Goal: Transaction & Acquisition: Book appointment/travel/reservation

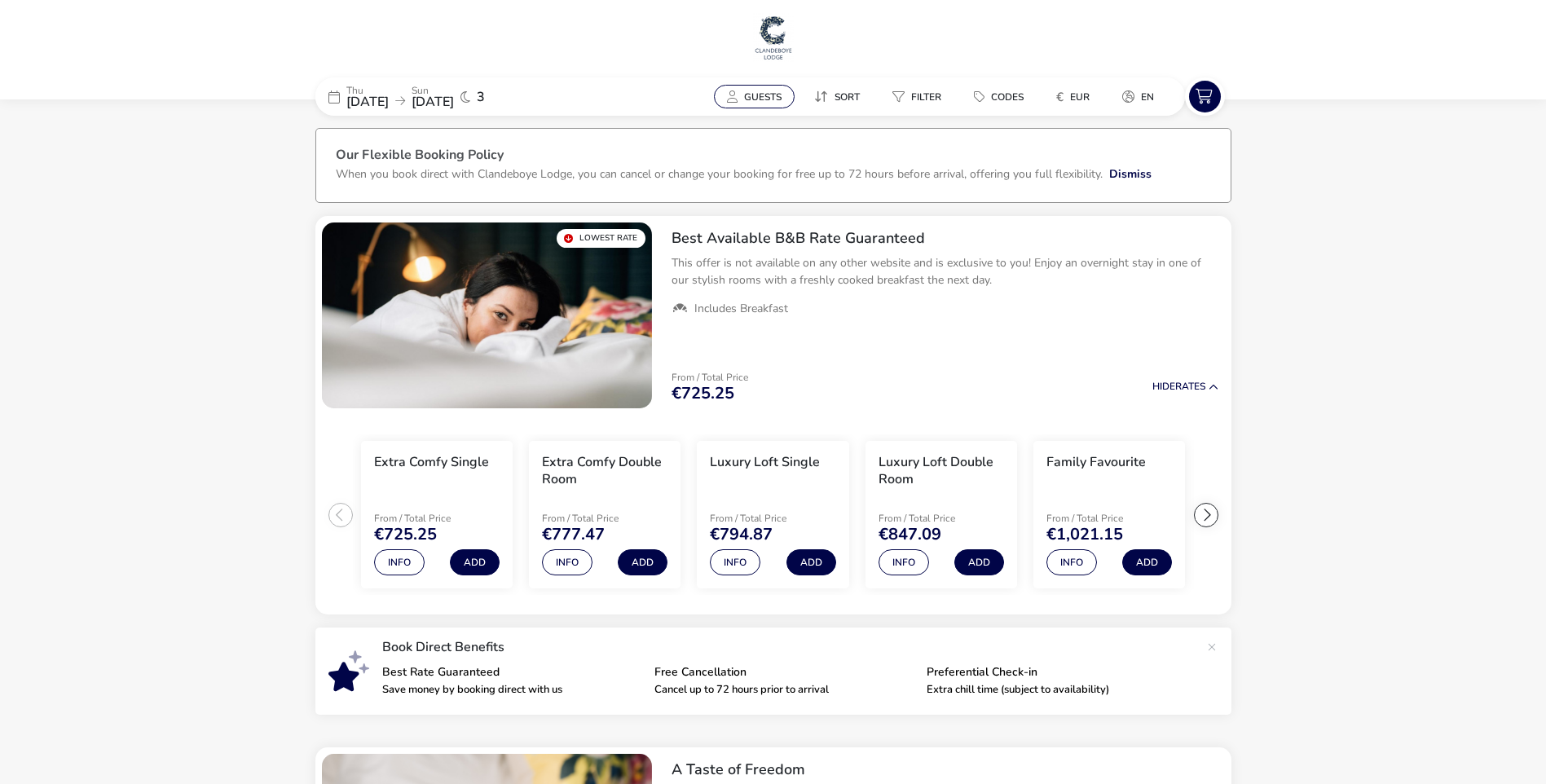
click at [768, 99] on span "Guests" at bounding box center [763, 96] width 38 height 13
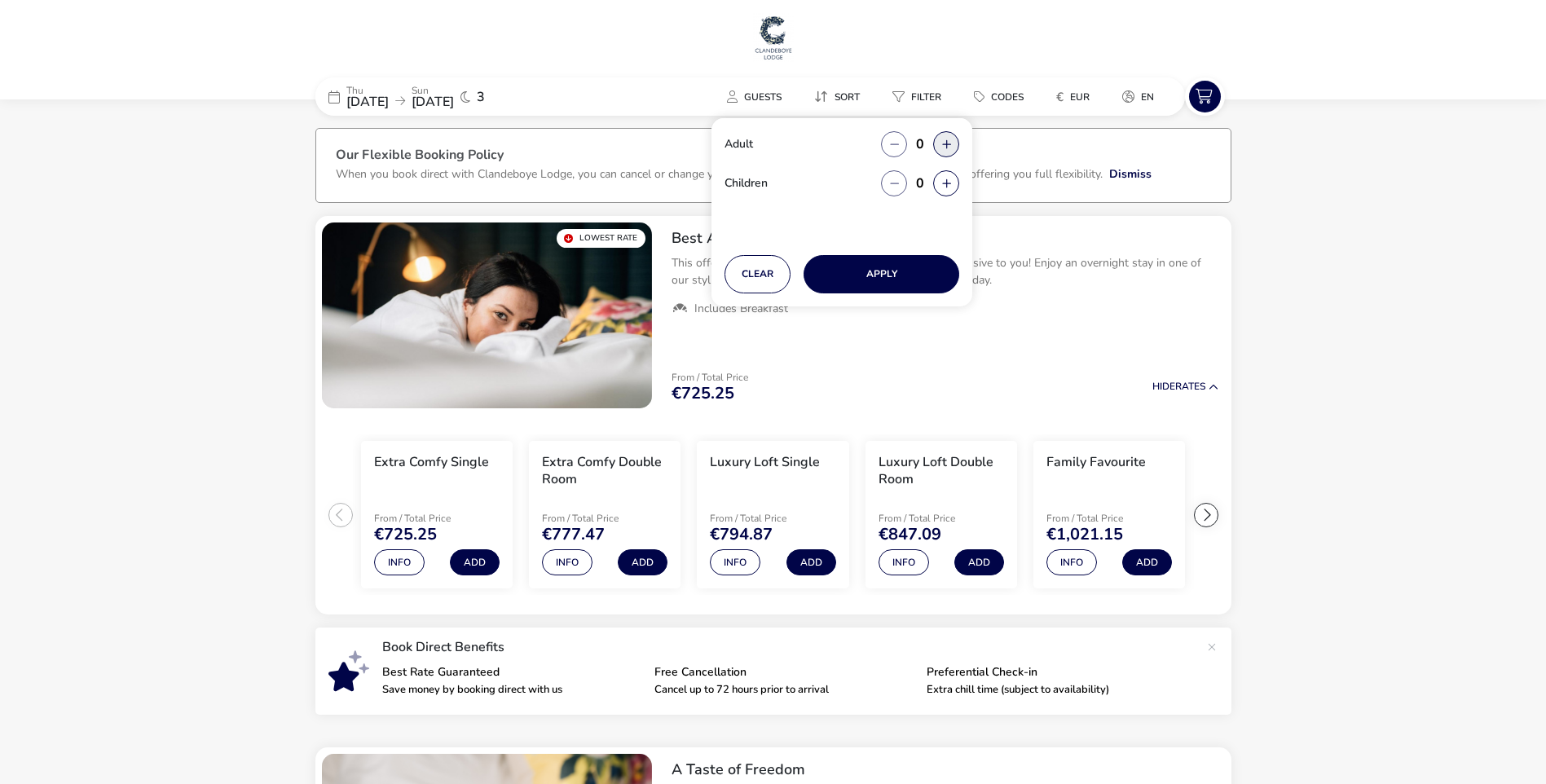
click at [942, 146] on button "button" at bounding box center [947, 144] width 26 height 26
click at [944, 146] on span "button" at bounding box center [944, 146] width 0 height 0
type input "2"
click at [857, 276] on button "Apply" at bounding box center [881, 274] width 155 height 39
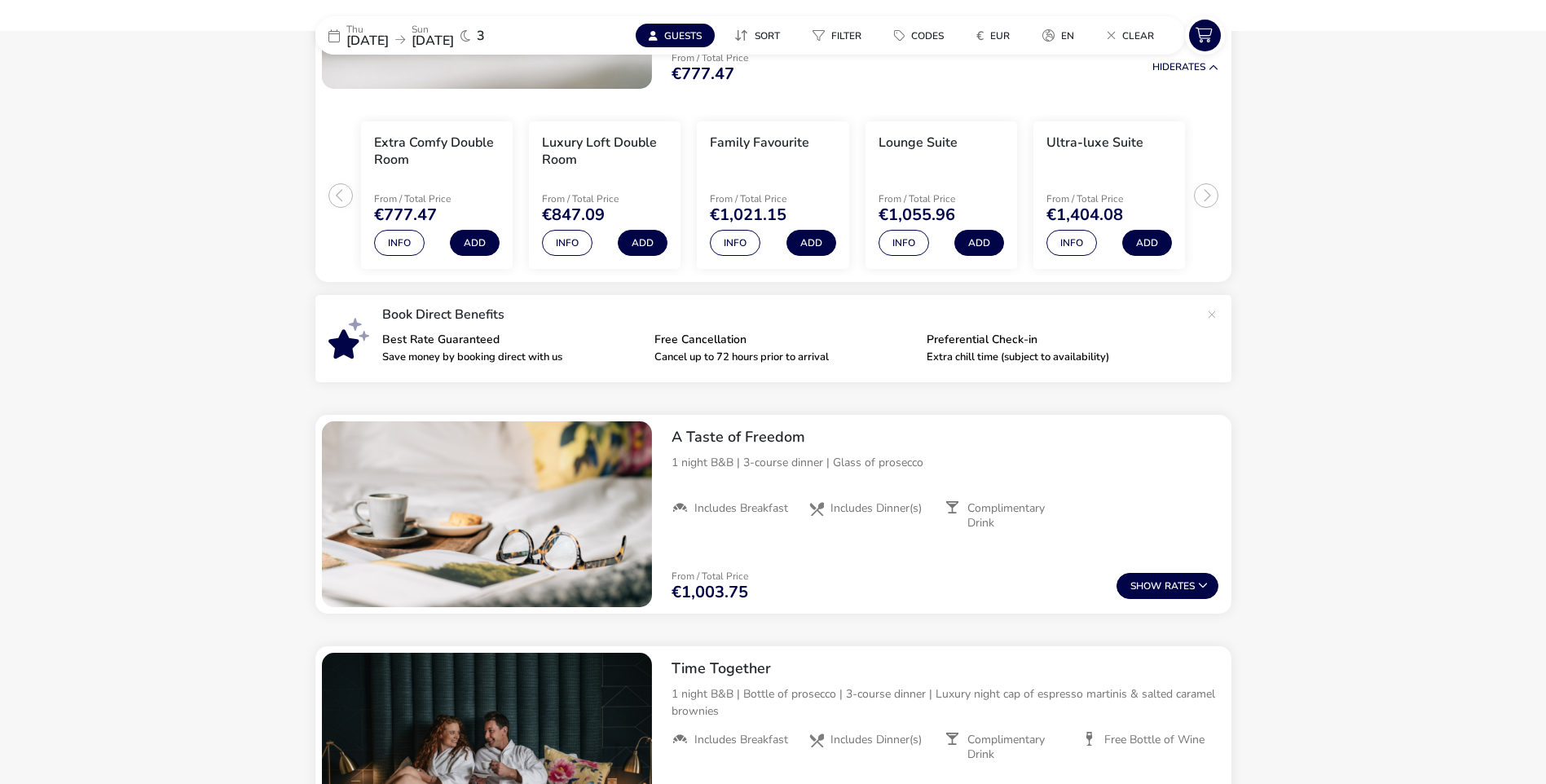
scroll to position [326, 0]
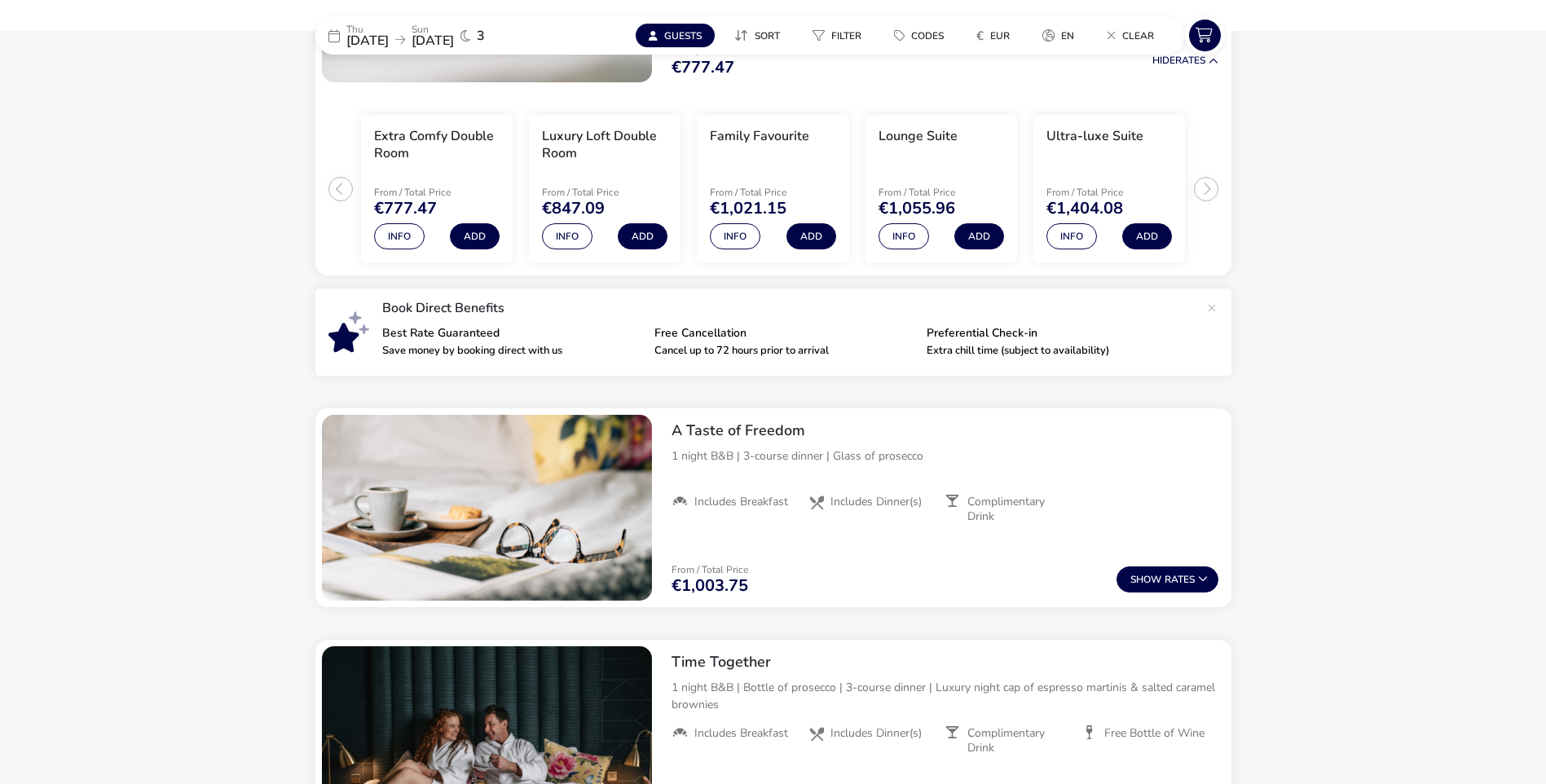
click at [1284, 357] on naf-accommodations-shell "[DATE] [DATE] 3 Guests Sort Filter Codes € EUR en Clear Our Flexible Booking Po…" at bounding box center [773, 599] width 1546 height 1619
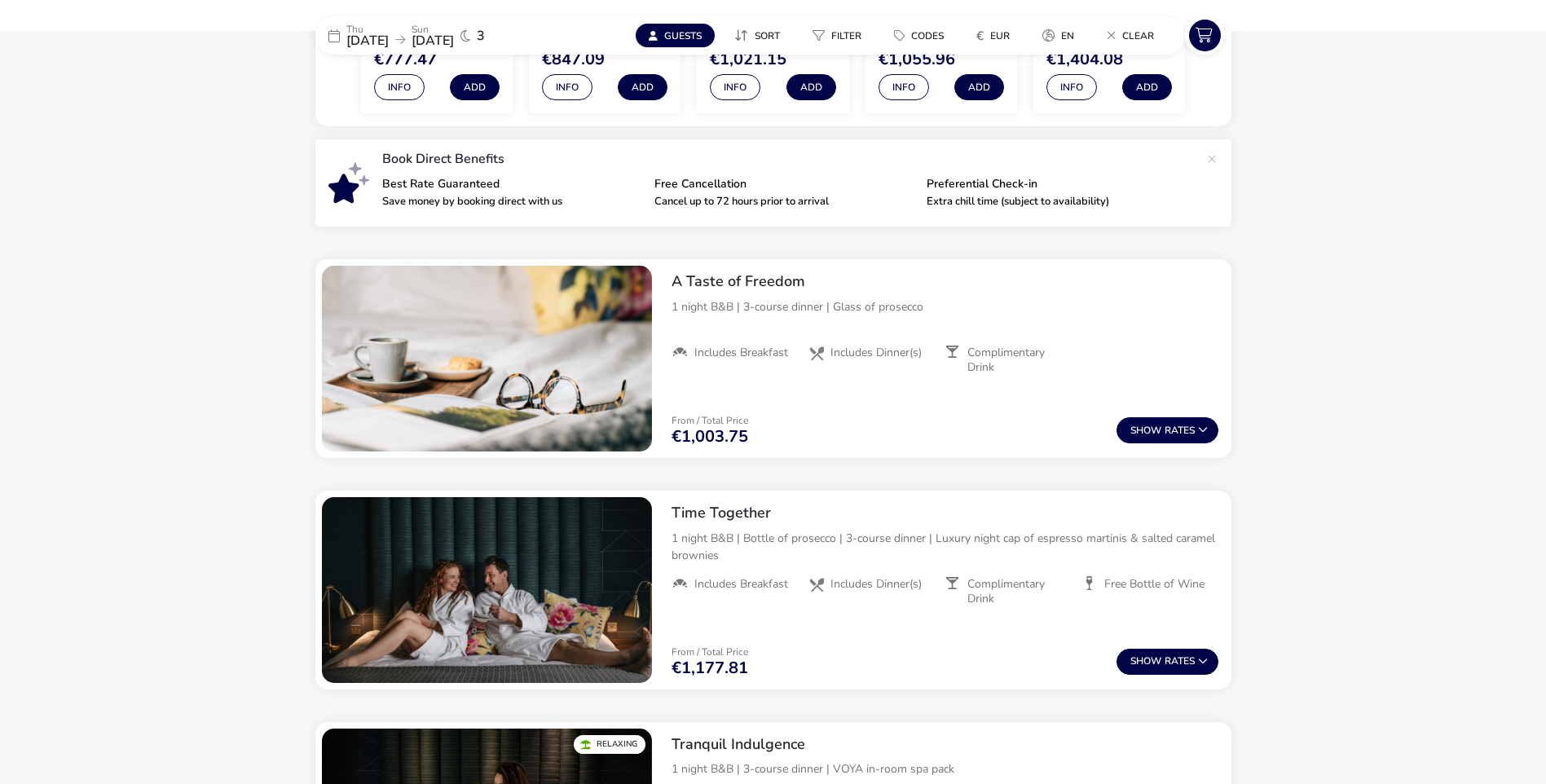
scroll to position [489, 0]
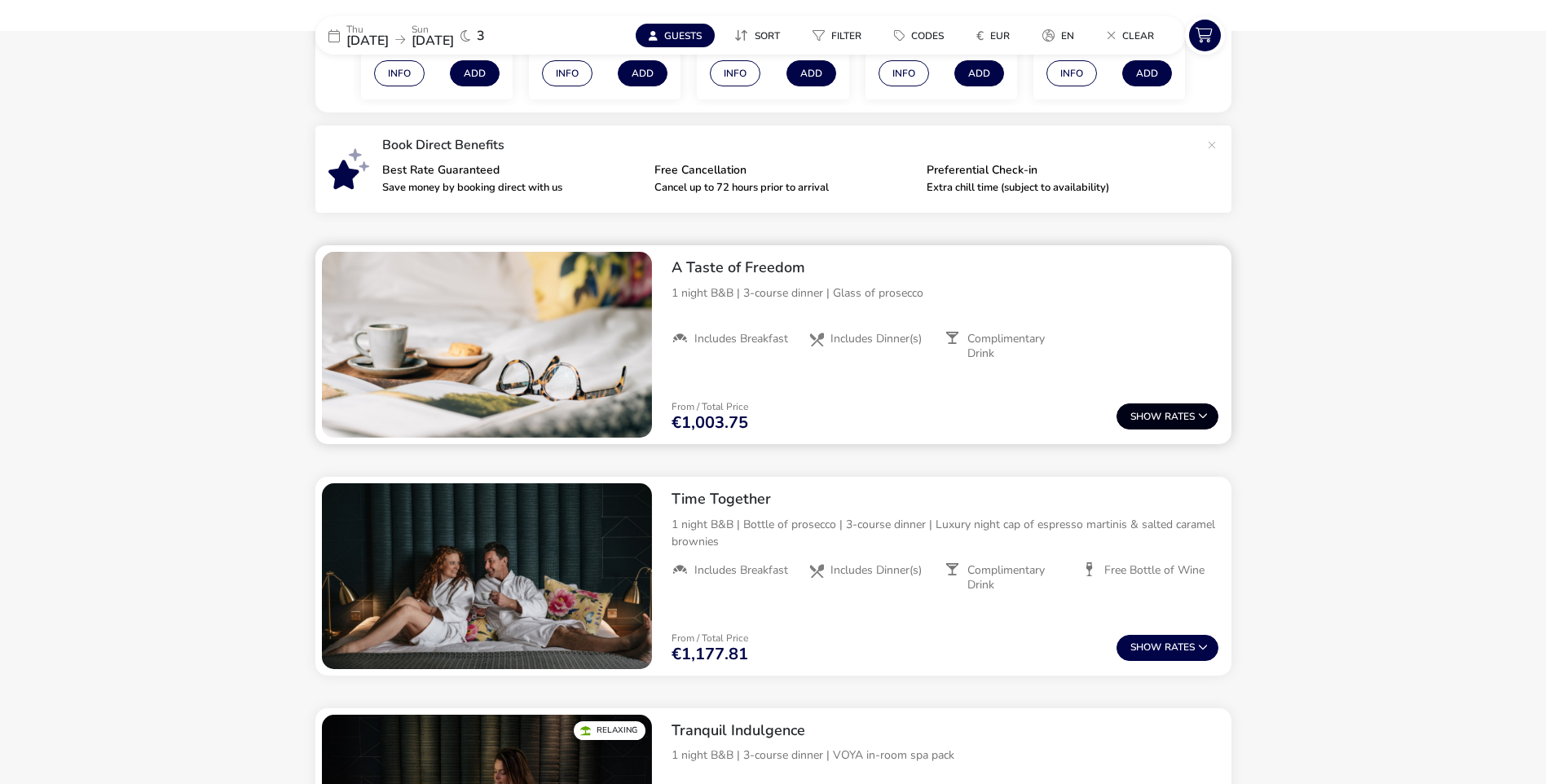
click at [1189, 409] on button "Show Rates" at bounding box center [1167, 416] width 102 height 26
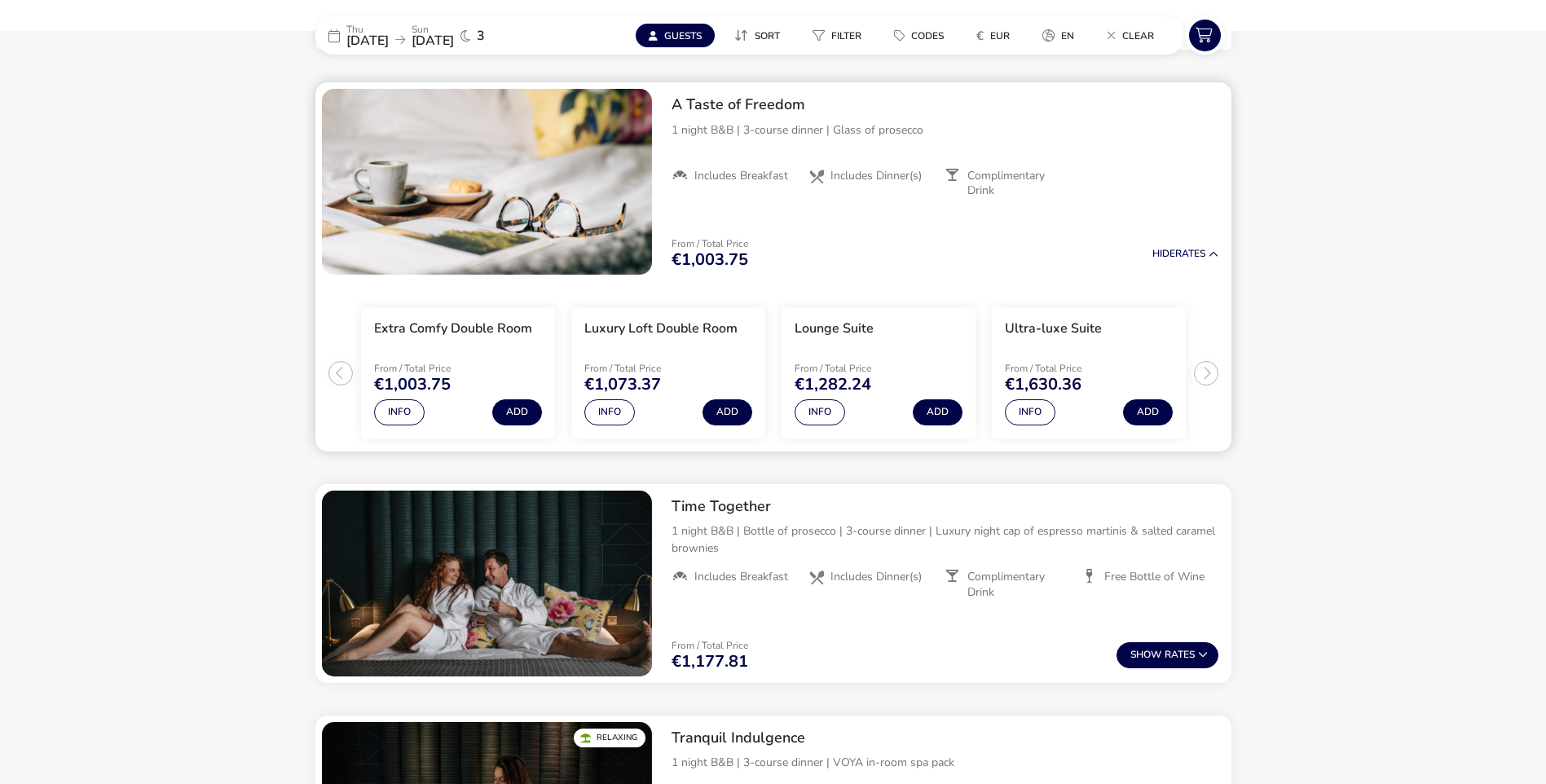
scroll to position [653, 0]
click at [1208, 251] on button "Hide Rates" at bounding box center [1185, 253] width 66 height 11
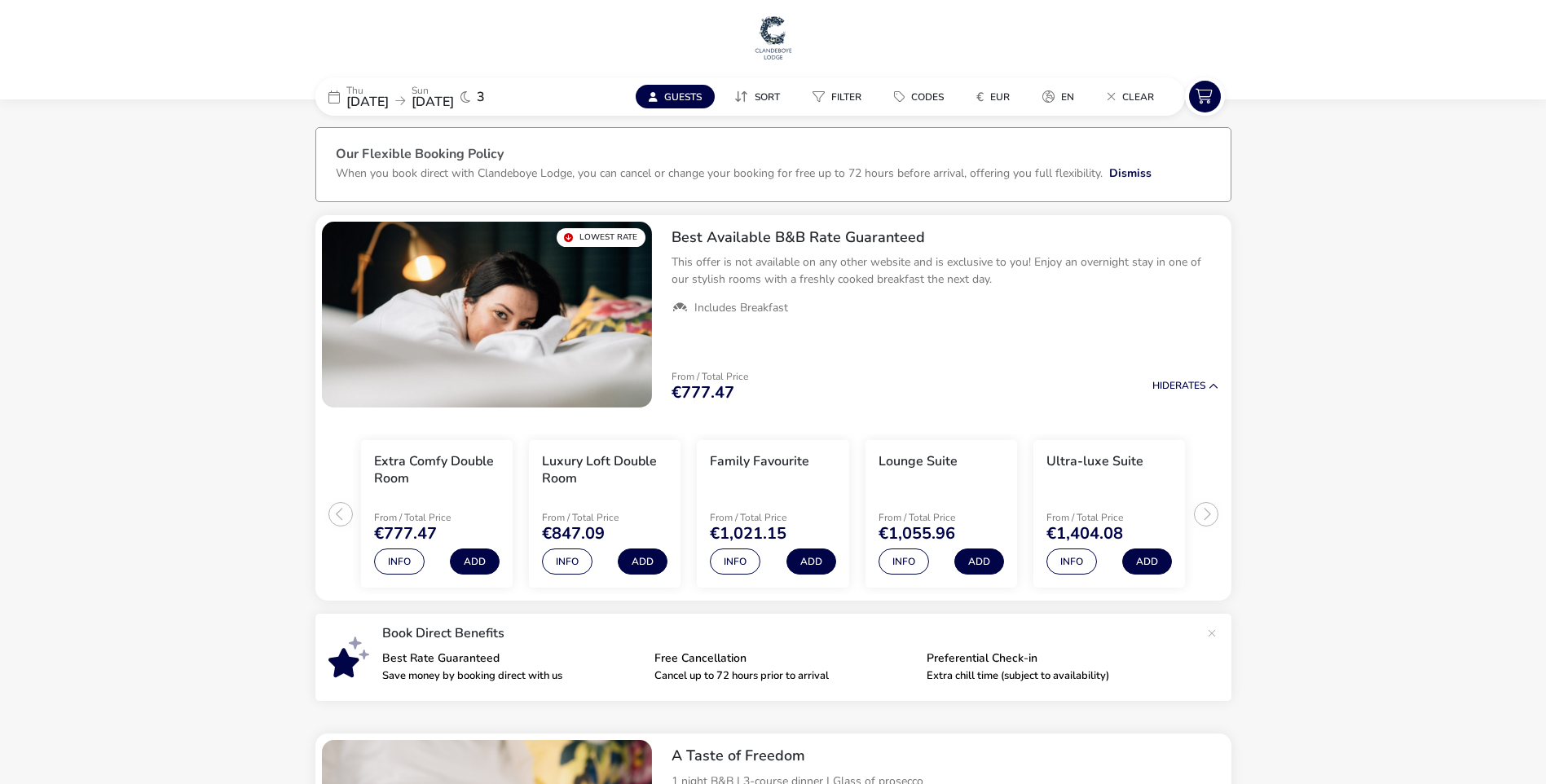
scroll to position [0, 0]
click at [760, 98] on span "Sort" at bounding box center [768, 96] width 26 height 13
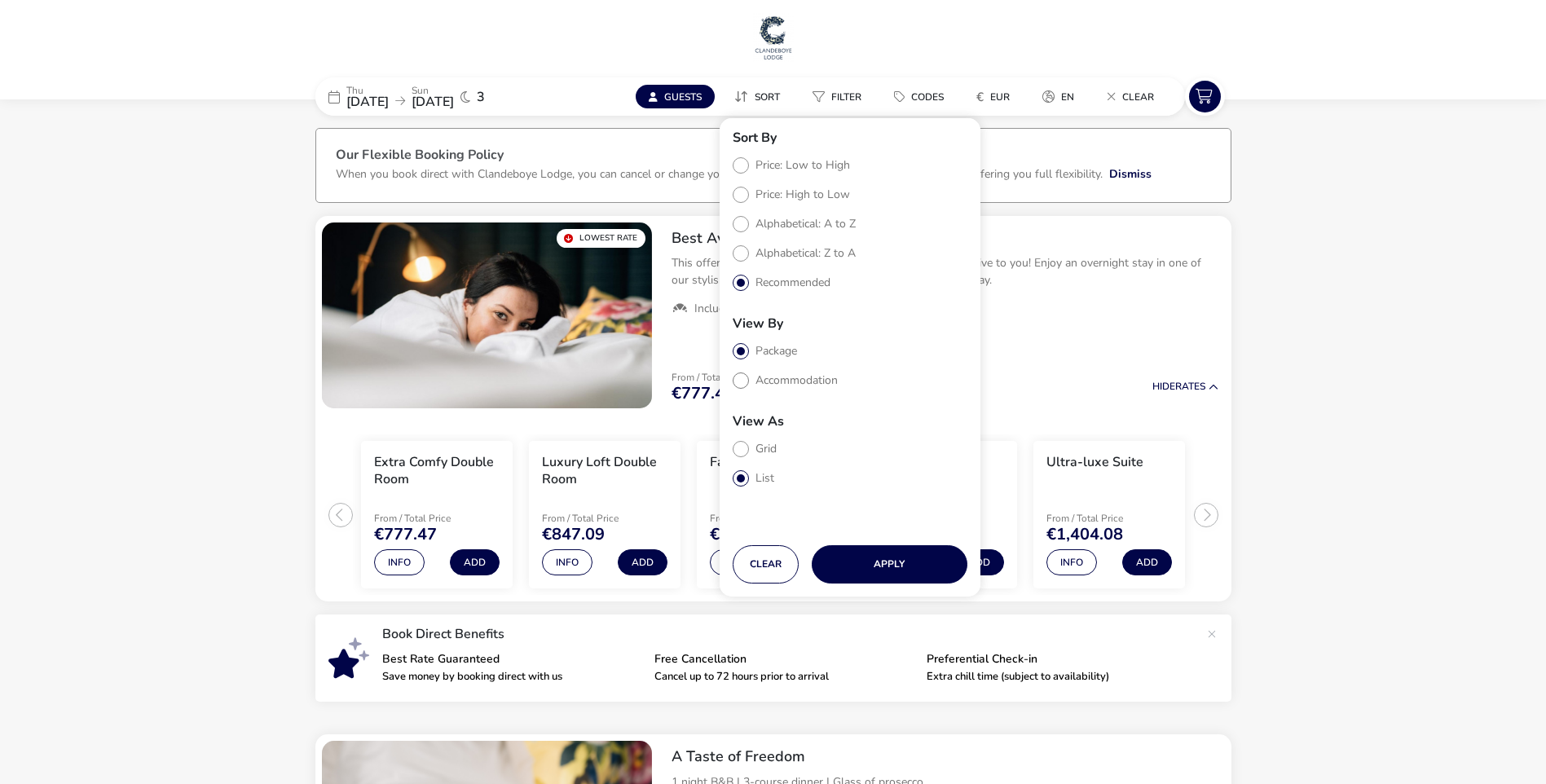
click at [746, 383] on label "Accommodation" at bounding box center [785, 381] width 105 height 16
radio input "true"
click at [924, 571] on button "Apply" at bounding box center [889, 564] width 155 height 39
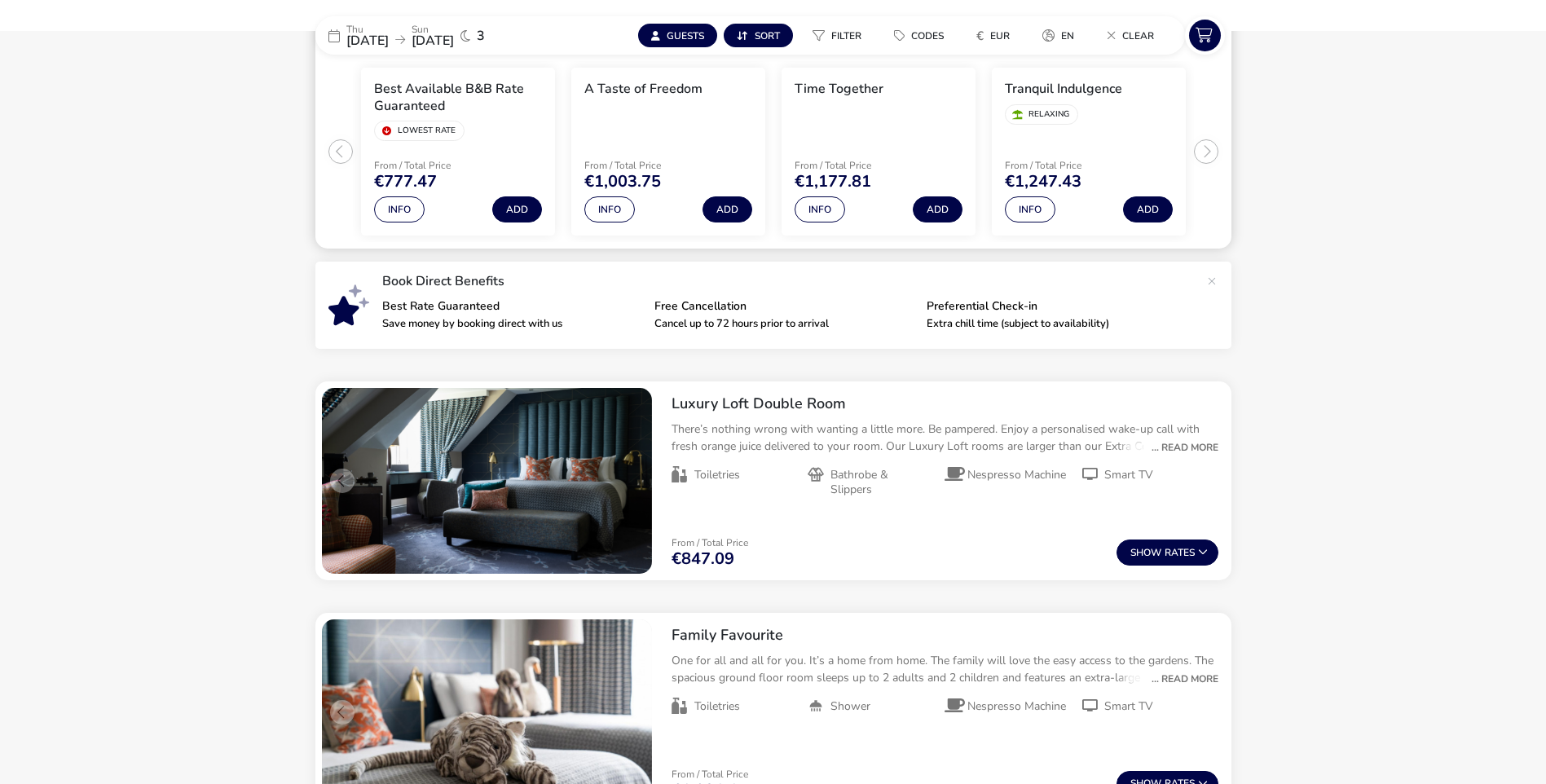
scroll to position [570, 0]
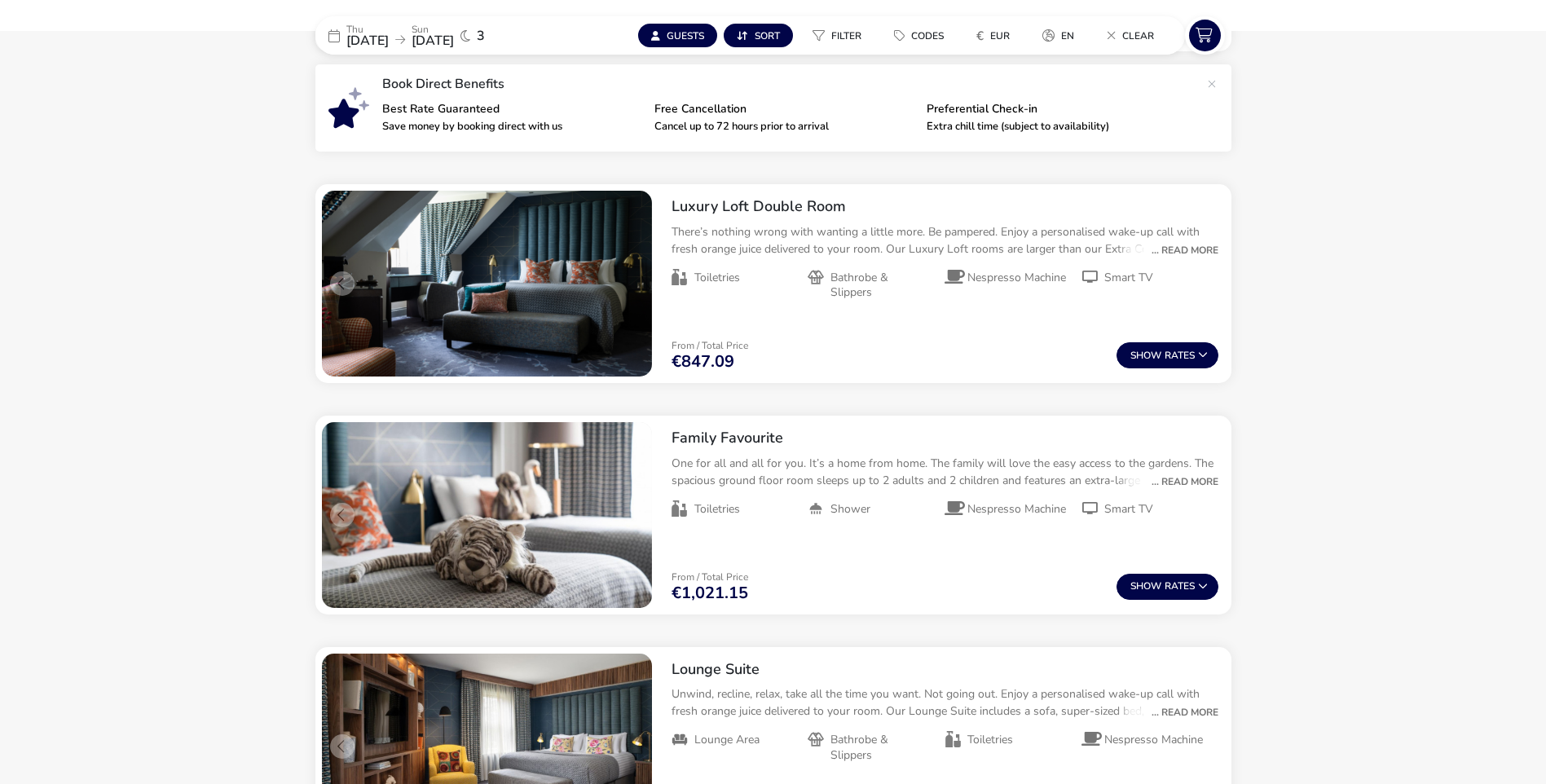
click at [133, 428] on naf-accommodations-shell "[DATE] [DATE] 3 Guests Sort Filter Codes € EUR en Clear Our Flexible Booking Po…" at bounding box center [773, 364] width 1546 height 1639
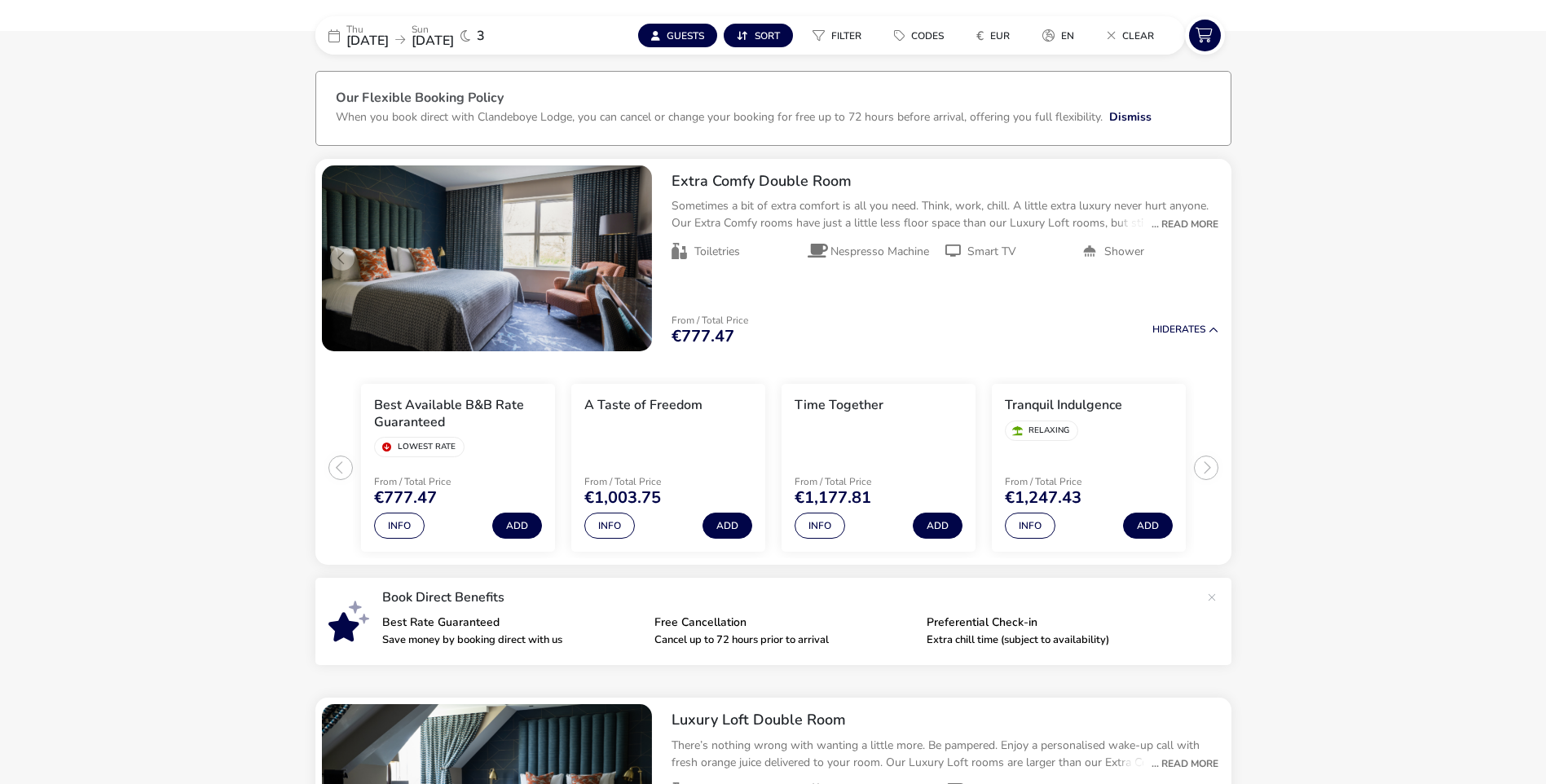
scroll to position [0, 0]
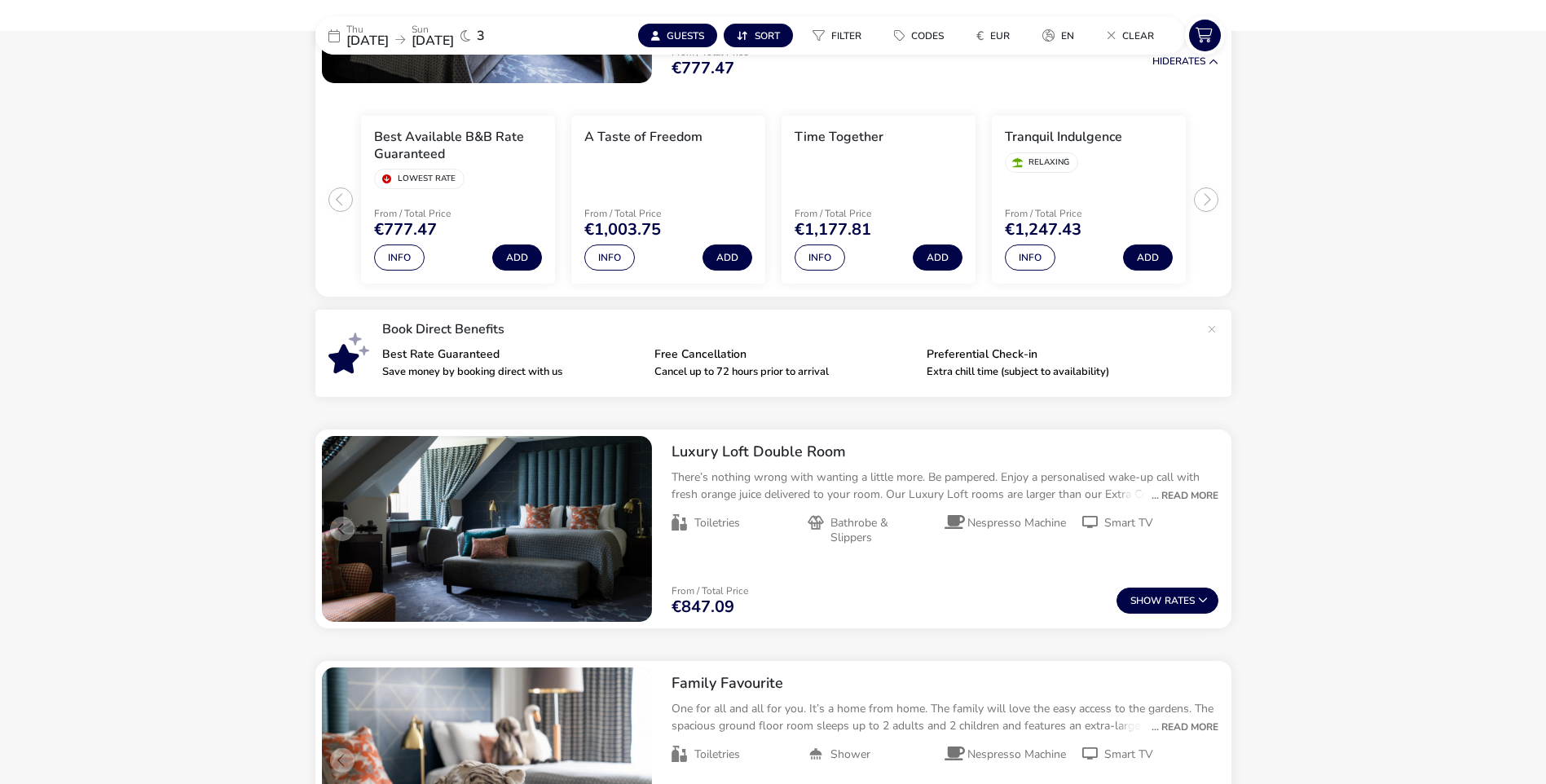
scroll to position [326, 0]
click at [605, 262] on button "Info" at bounding box center [609, 256] width 50 height 26
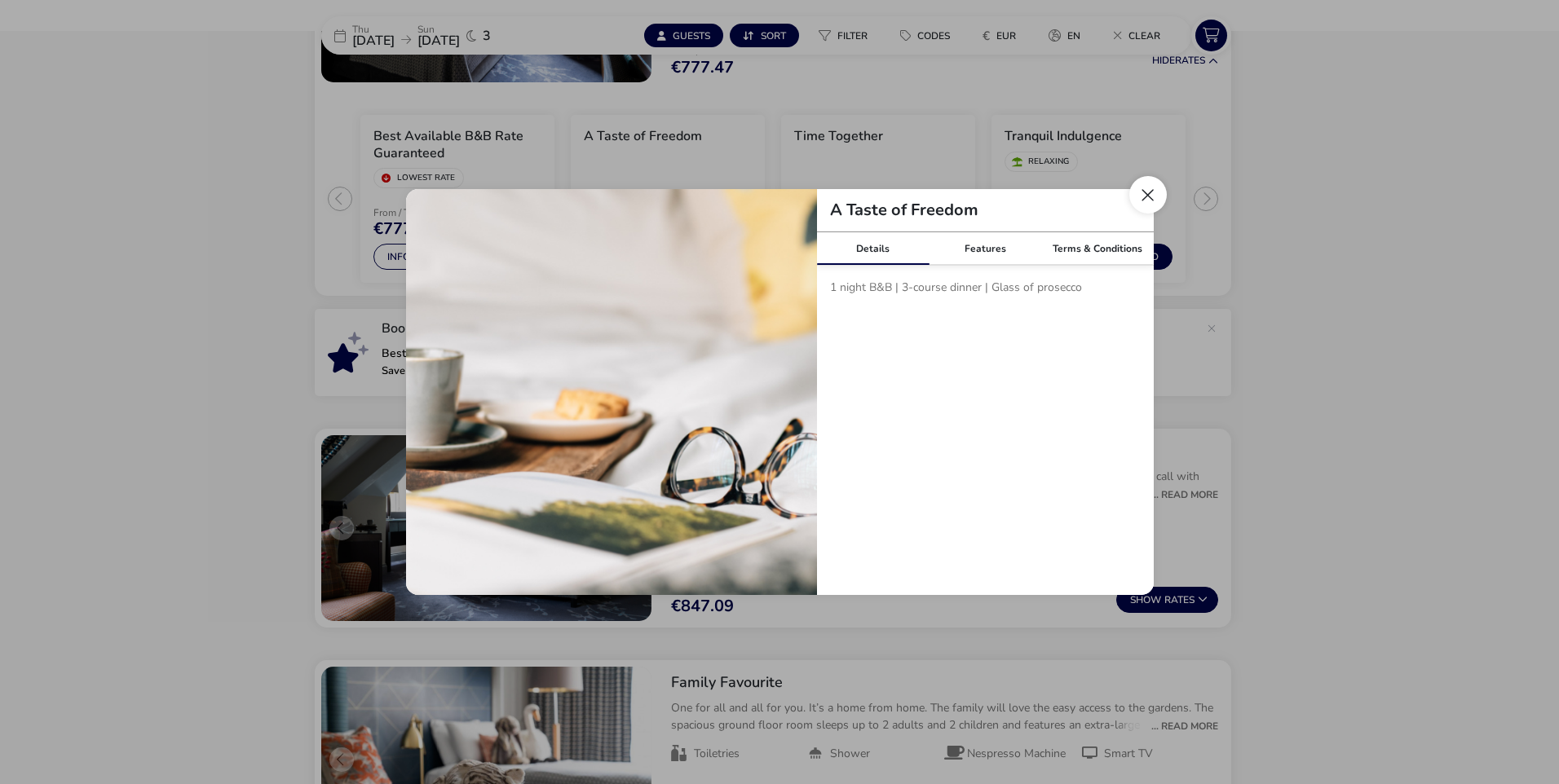
click at [1144, 206] on button "Close modal" at bounding box center [1147, 195] width 38 height 38
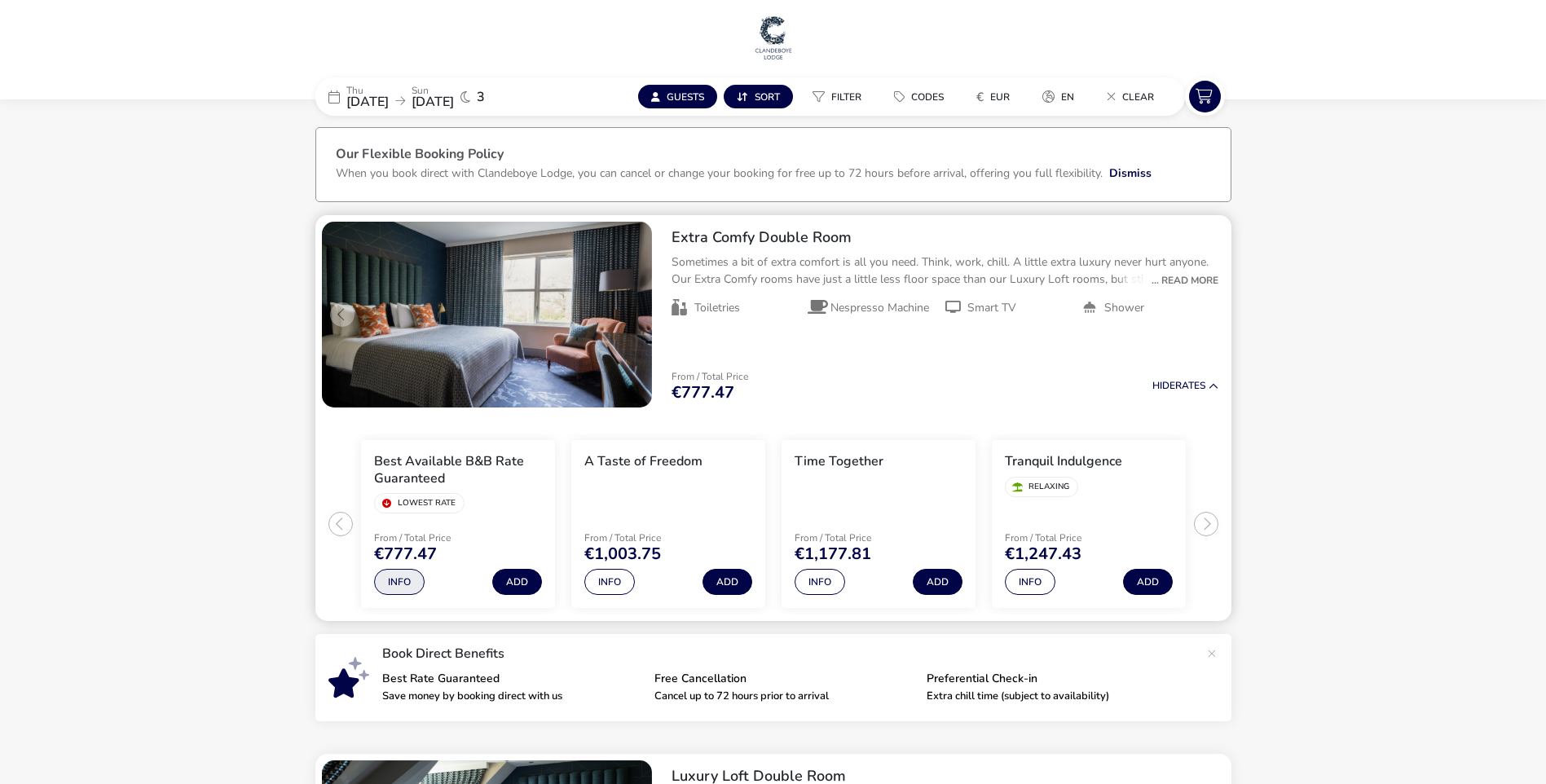
scroll to position [0, 0]
click at [1193, 272] on p "Sometimes a bit of extra comfort is all you need. Think, work, chill. A little …" at bounding box center [945, 271] width 547 height 35
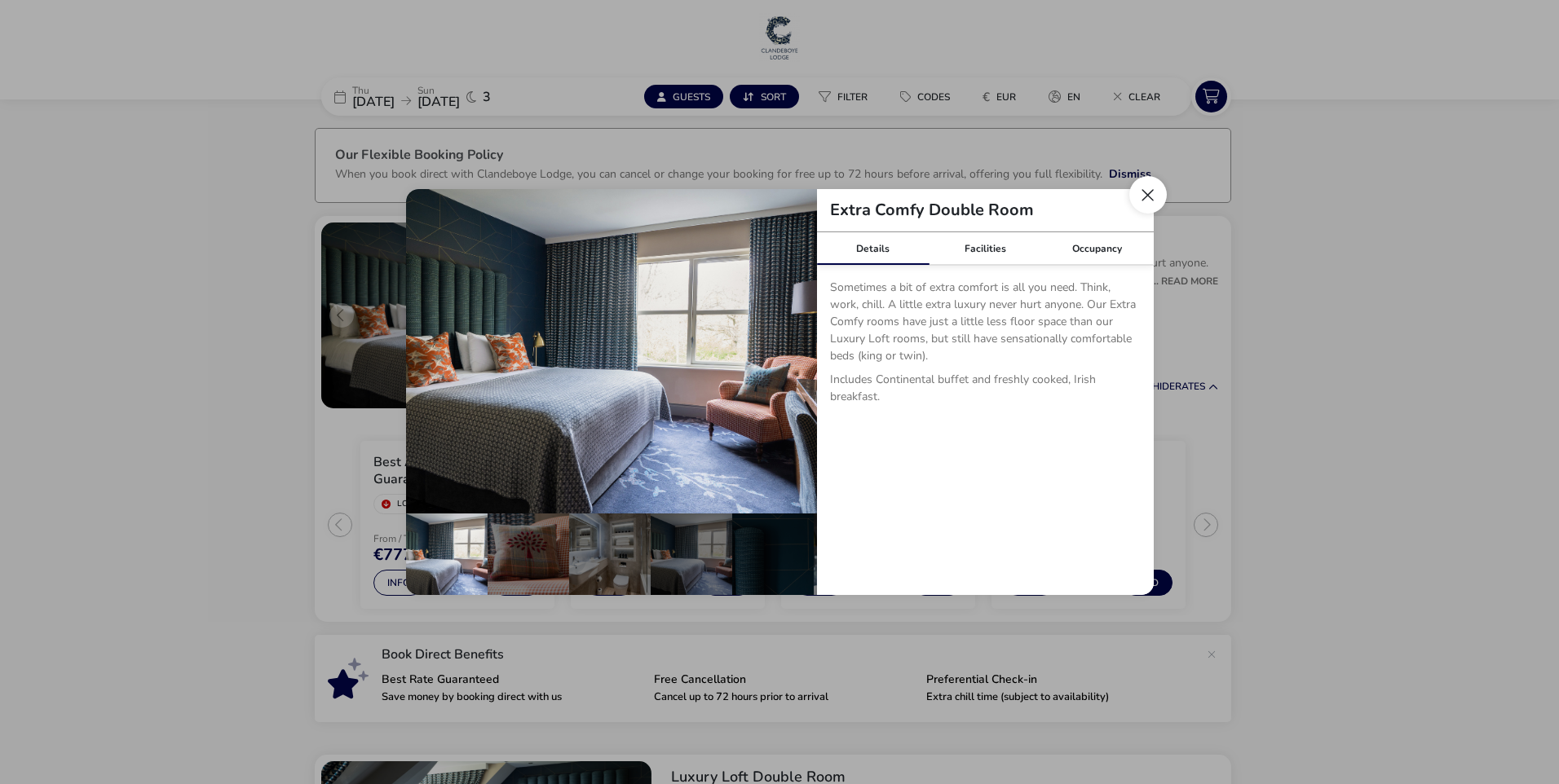
click at [1156, 197] on button "Close dialog" at bounding box center [1147, 195] width 38 height 38
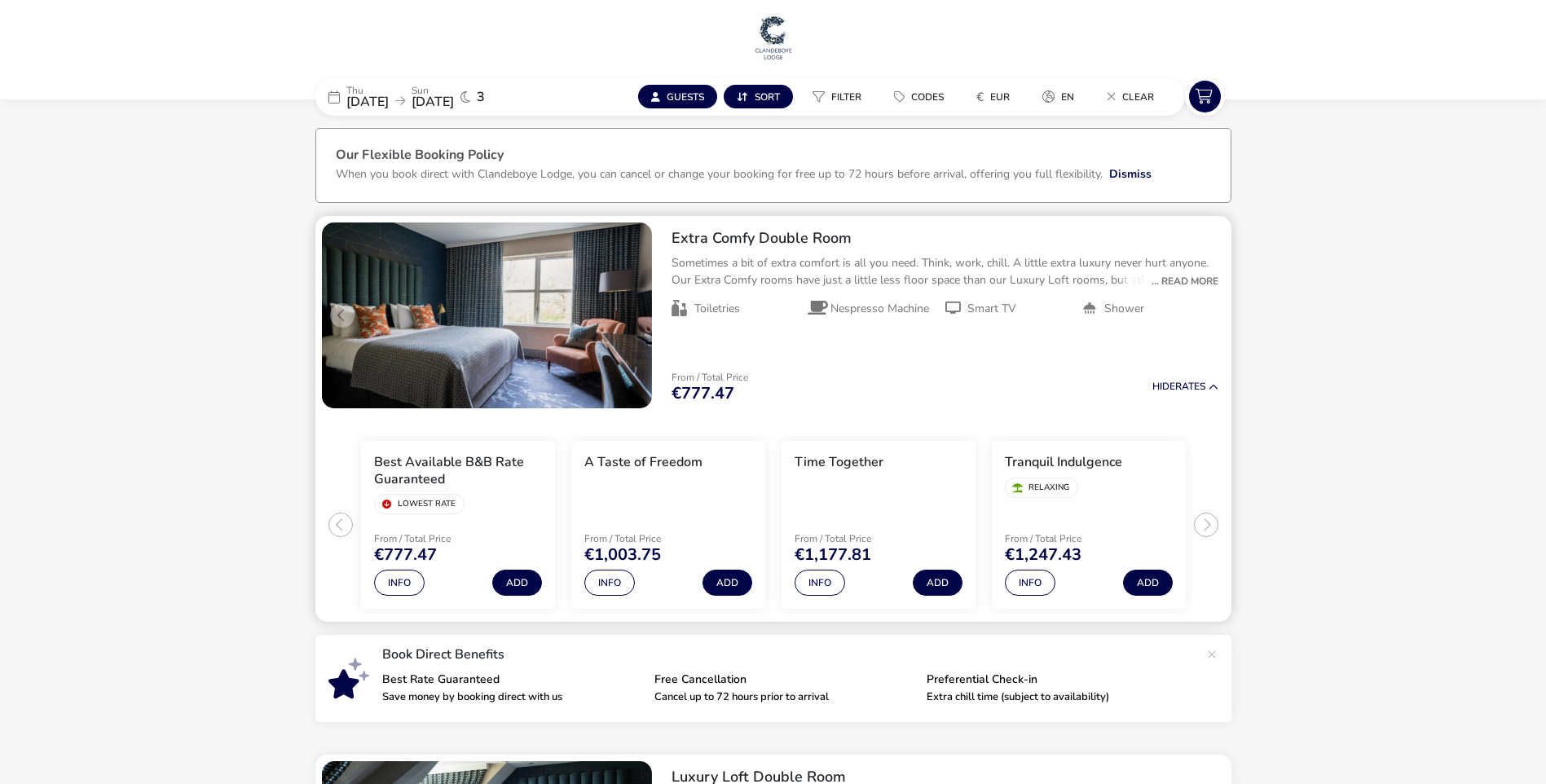
click at [721, 237] on h2 "Extra Comfy Double Room" at bounding box center [945, 238] width 547 height 19
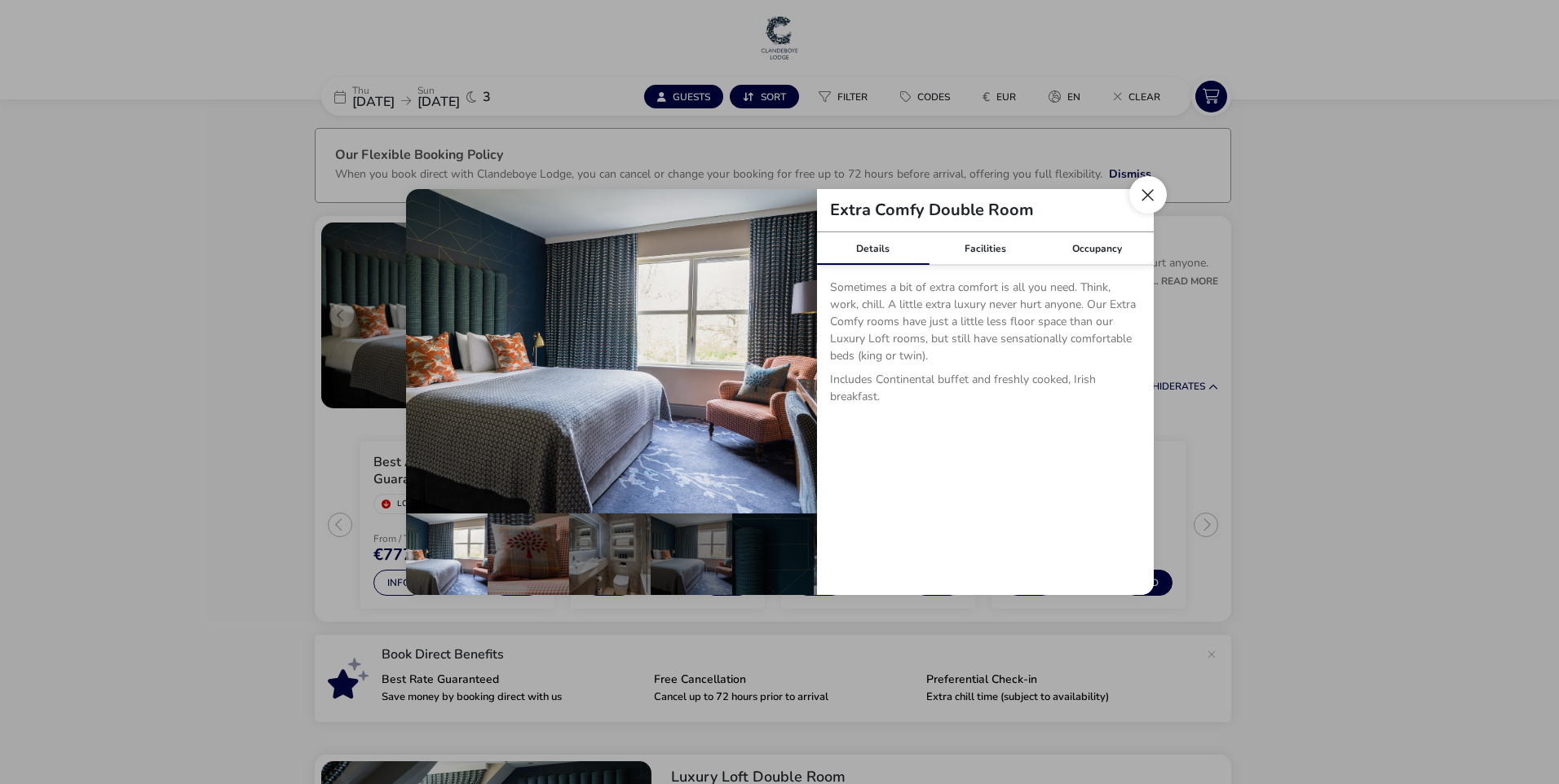
click at [1148, 200] on button "Close dialog" at bounding box center [1147, 195] width 38 height 38
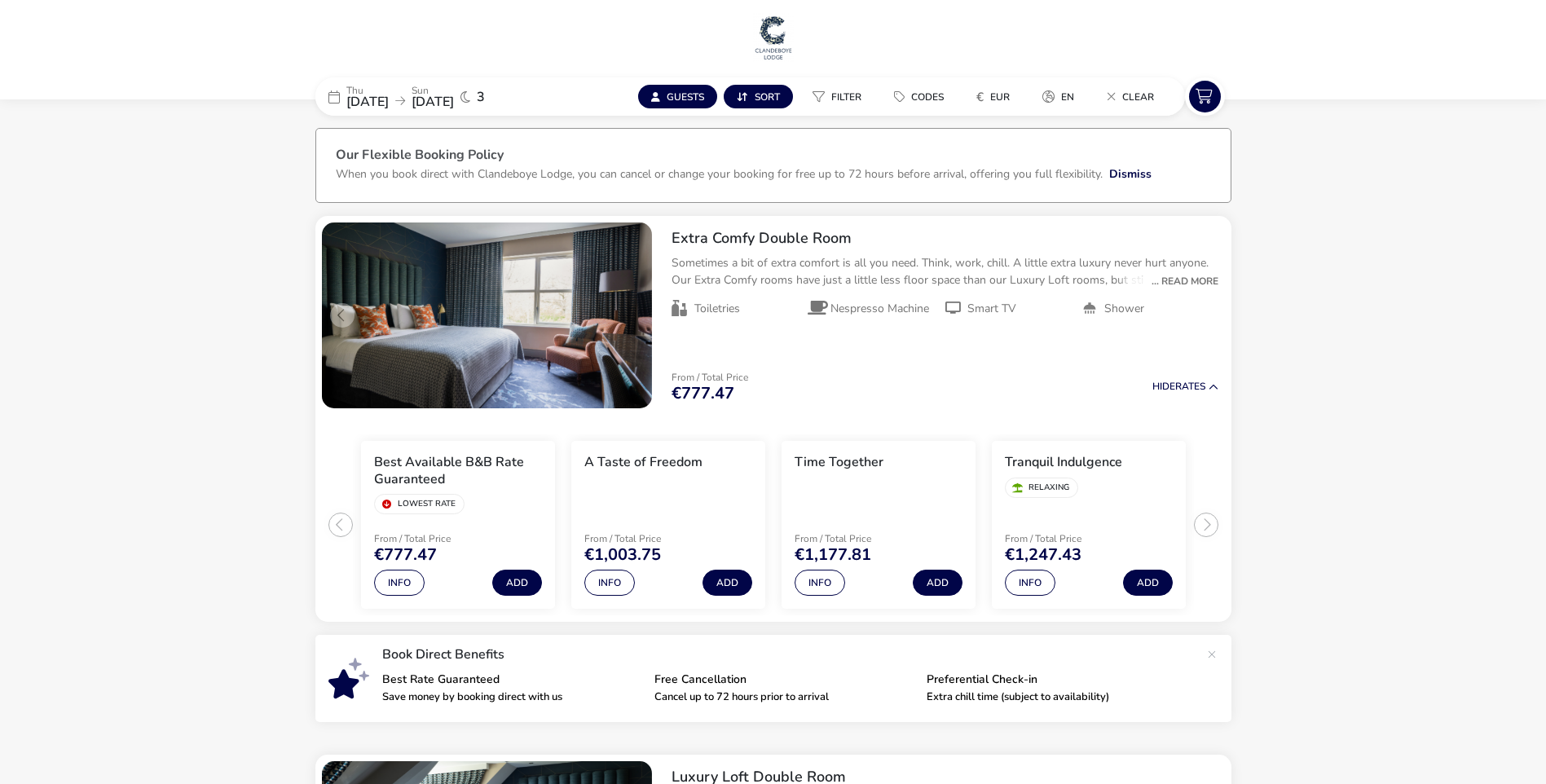
click at [454, 95] on span "[DATE]" at bounding box center [432, 102] width 43 height 18
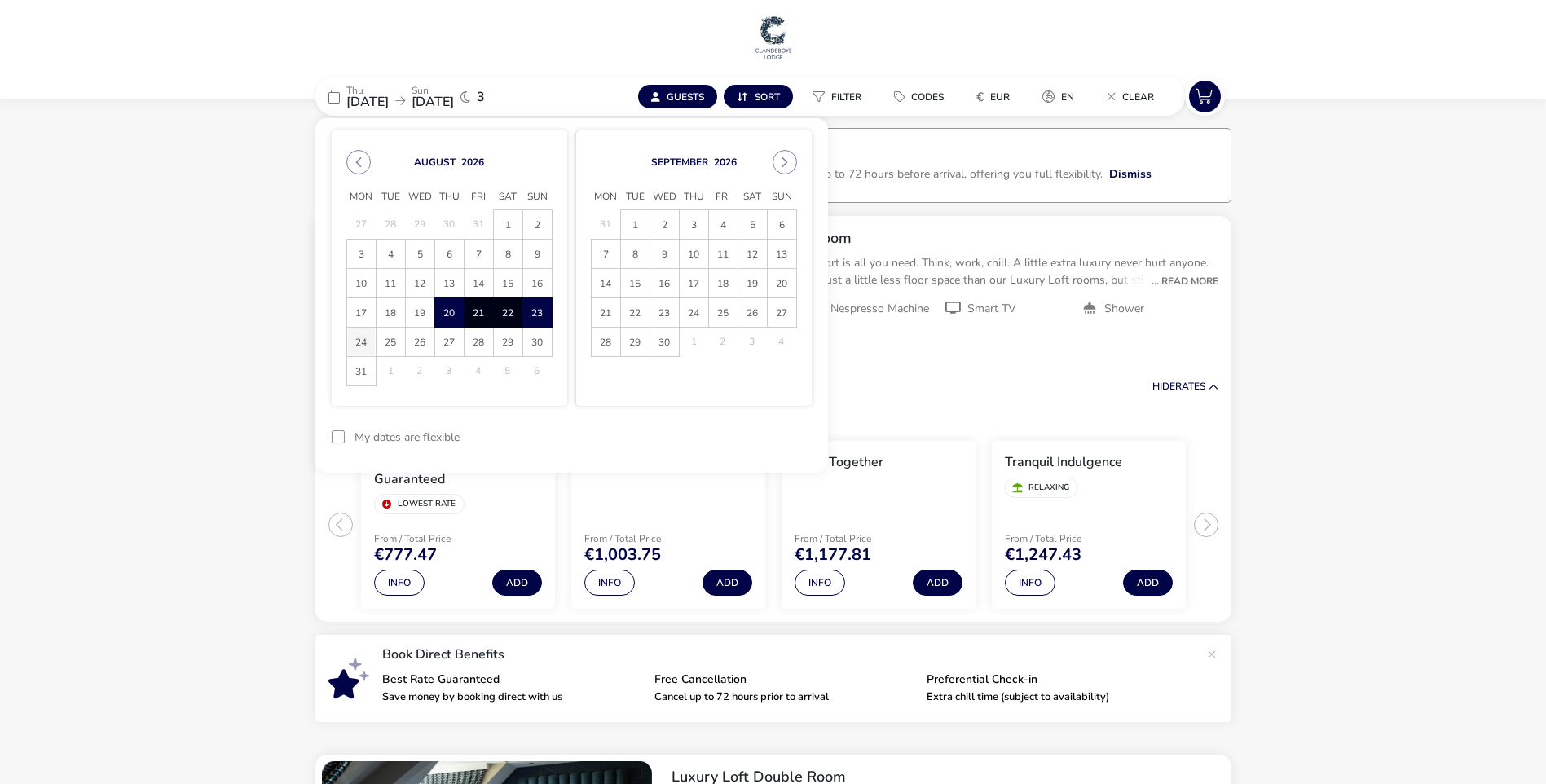
click at [363, 344] on span "24" at bounding box center [361, 341] width 29 height 29
click at [454, 313] on span "20" at bounding box center [449, 312] width 29 height 29
click at [360, 344] on span "24" at bounding box center [361, 341] width 29 height 29
click at [754, 435] on button "Apply Dates" at bounding box center [762, 437] width 100 height 39
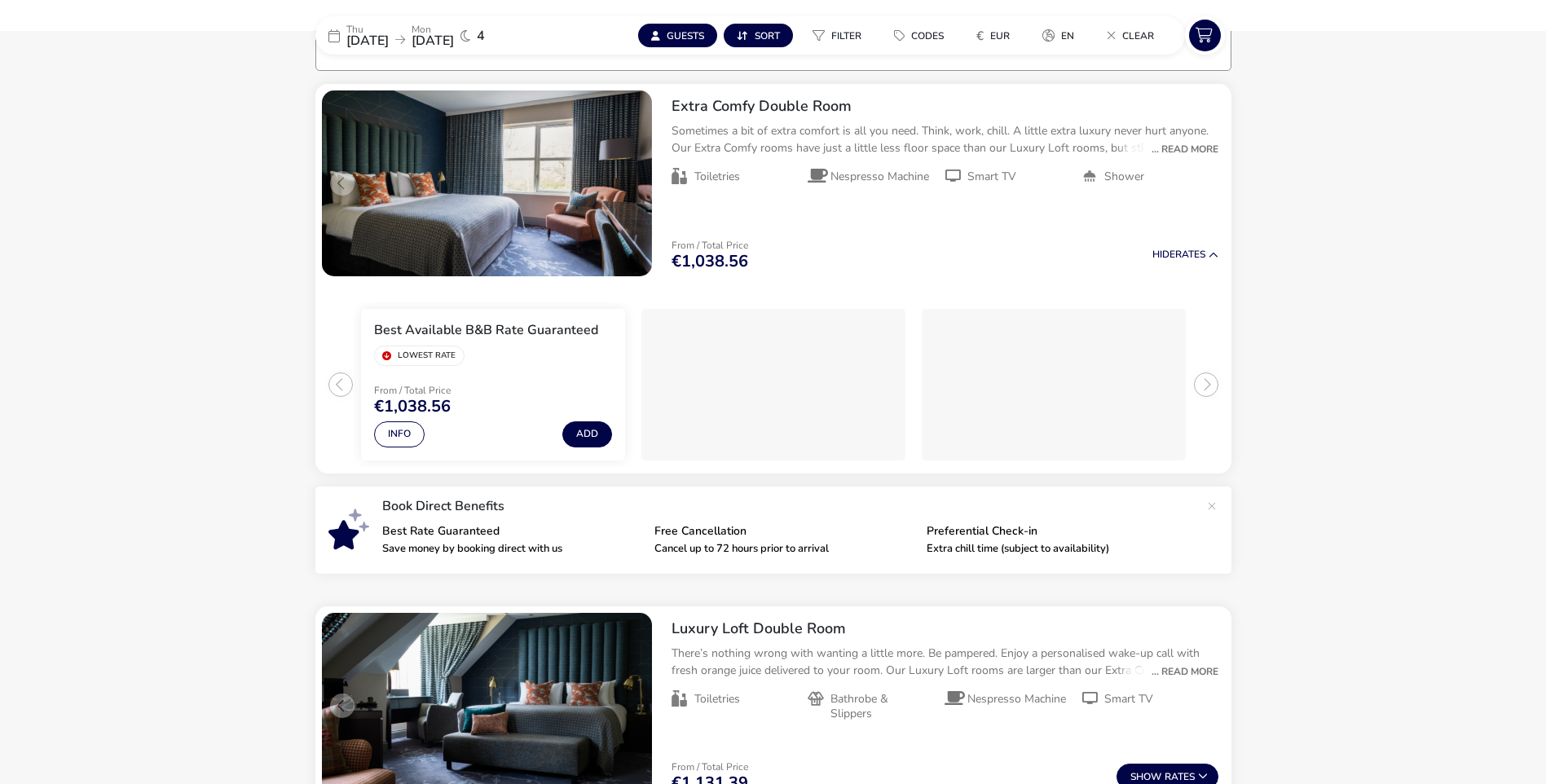
click at [1350, 336] on naf-accommodations-shell "[DATE] [DATE] 4 Guests Sort Filter Codes € EUR en Clear Our Flexible Booking Po…" at bounding box center [773, 678] width 1546 height 1391
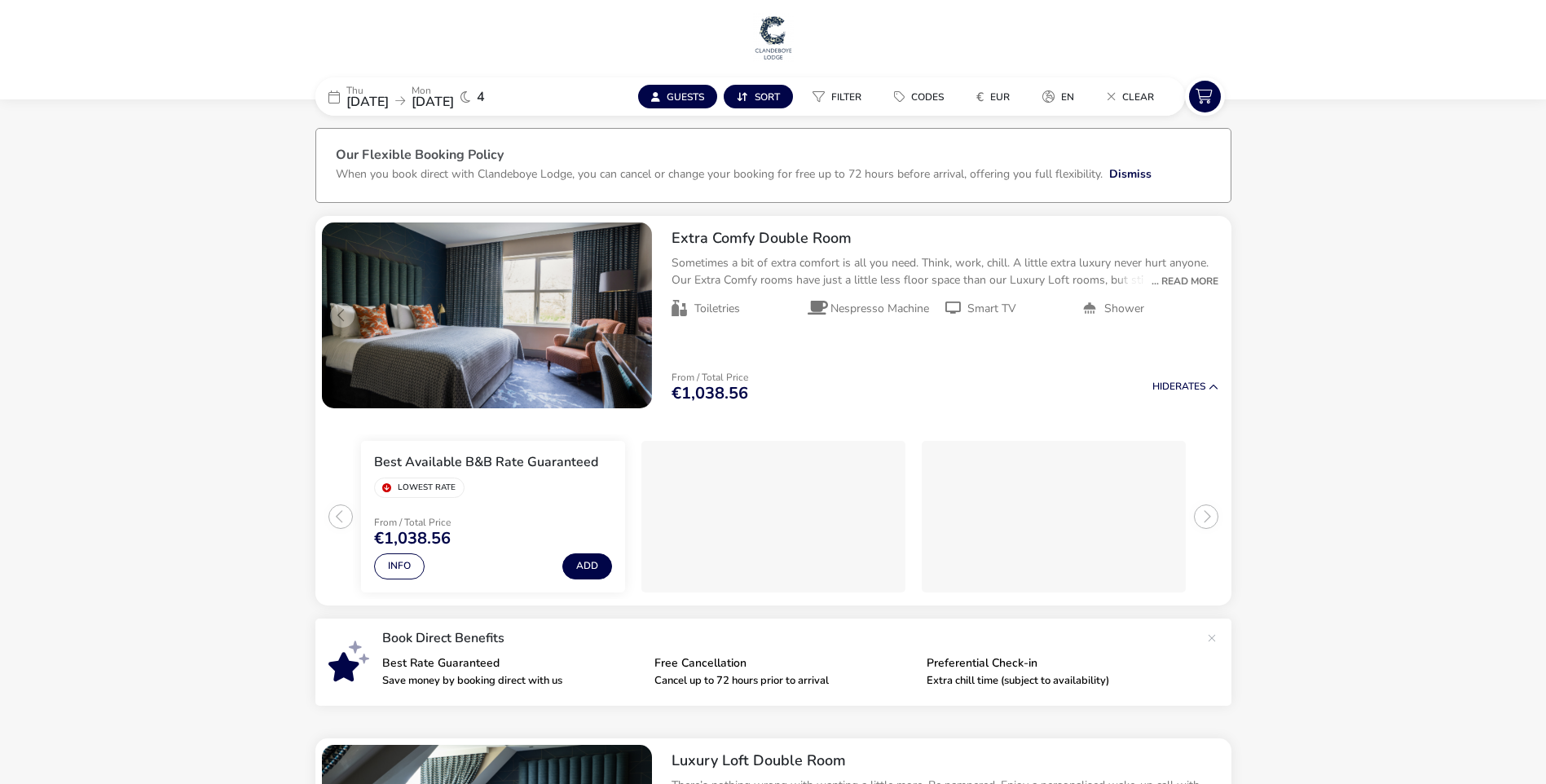
click at [380, 95] on span "[DATE]" at bounding box center [367, 102] width 43 height 18
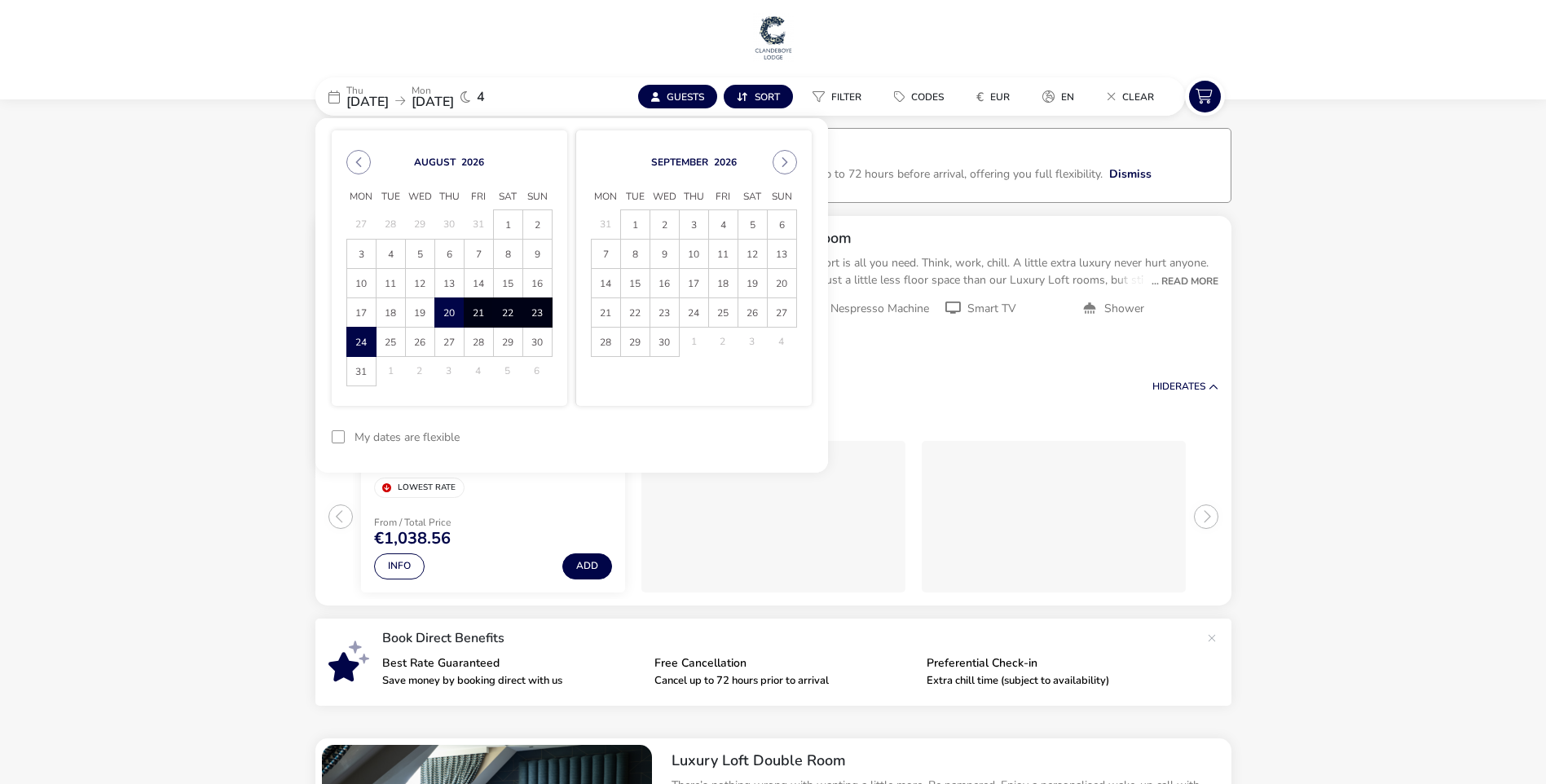
click at [481, 313] on span "21" at bounding box center [479, 312] width 29 height 29
click at [365, 345] on span "24" at bounding box center [361, 341] width 29 height 29
click at [758, 438] on button "Apply Dates" at bounding box center [762, 437] width 100 height 39
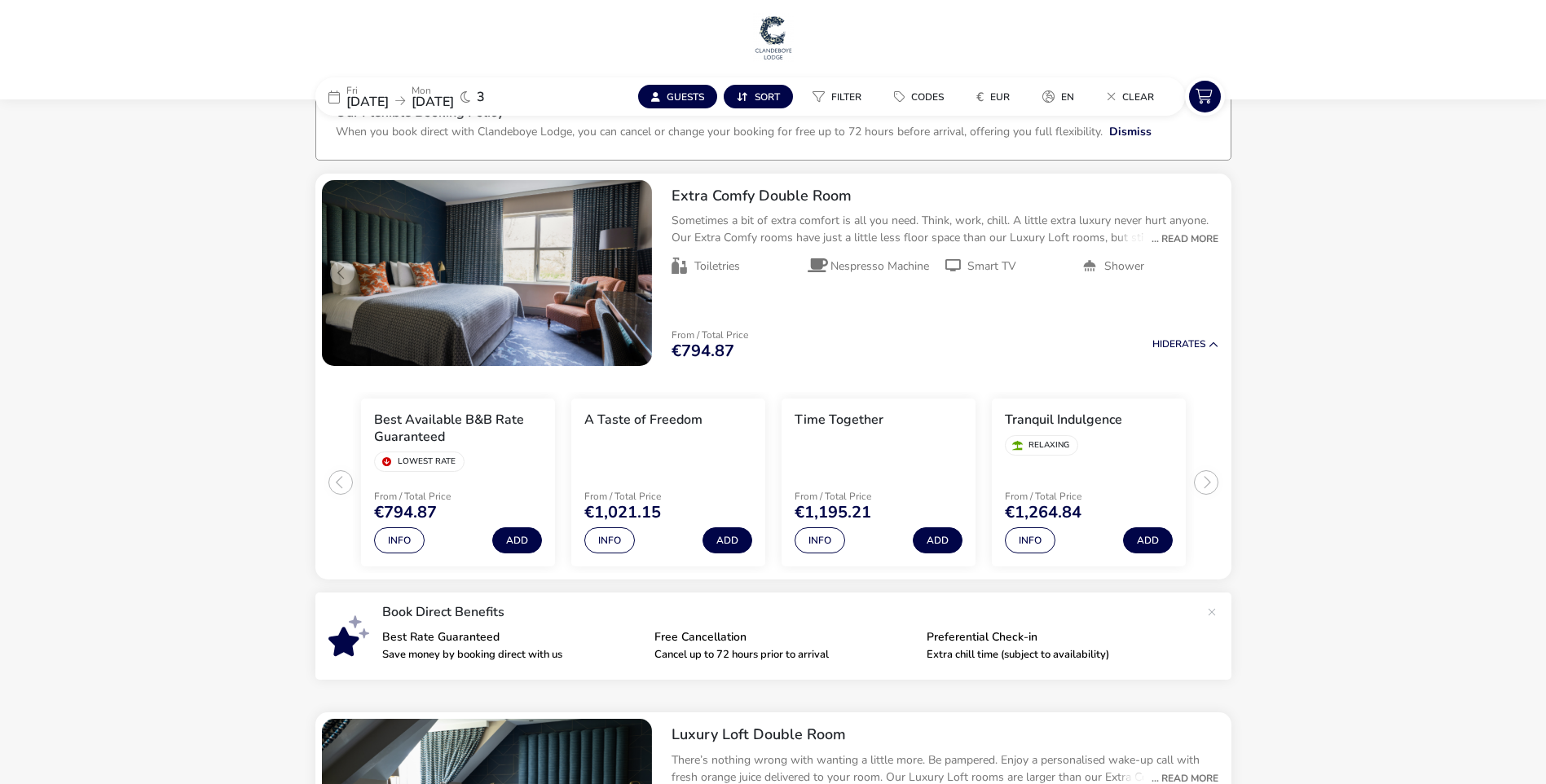
click at [1366, 313] on naf-accommodations-shell "[DATE] [DATE] 3 Guests Sort Filter Codes € EUR en Clear Our Flexible Booking Po…" at bounding box center [773, 776] width 1546 height 1408
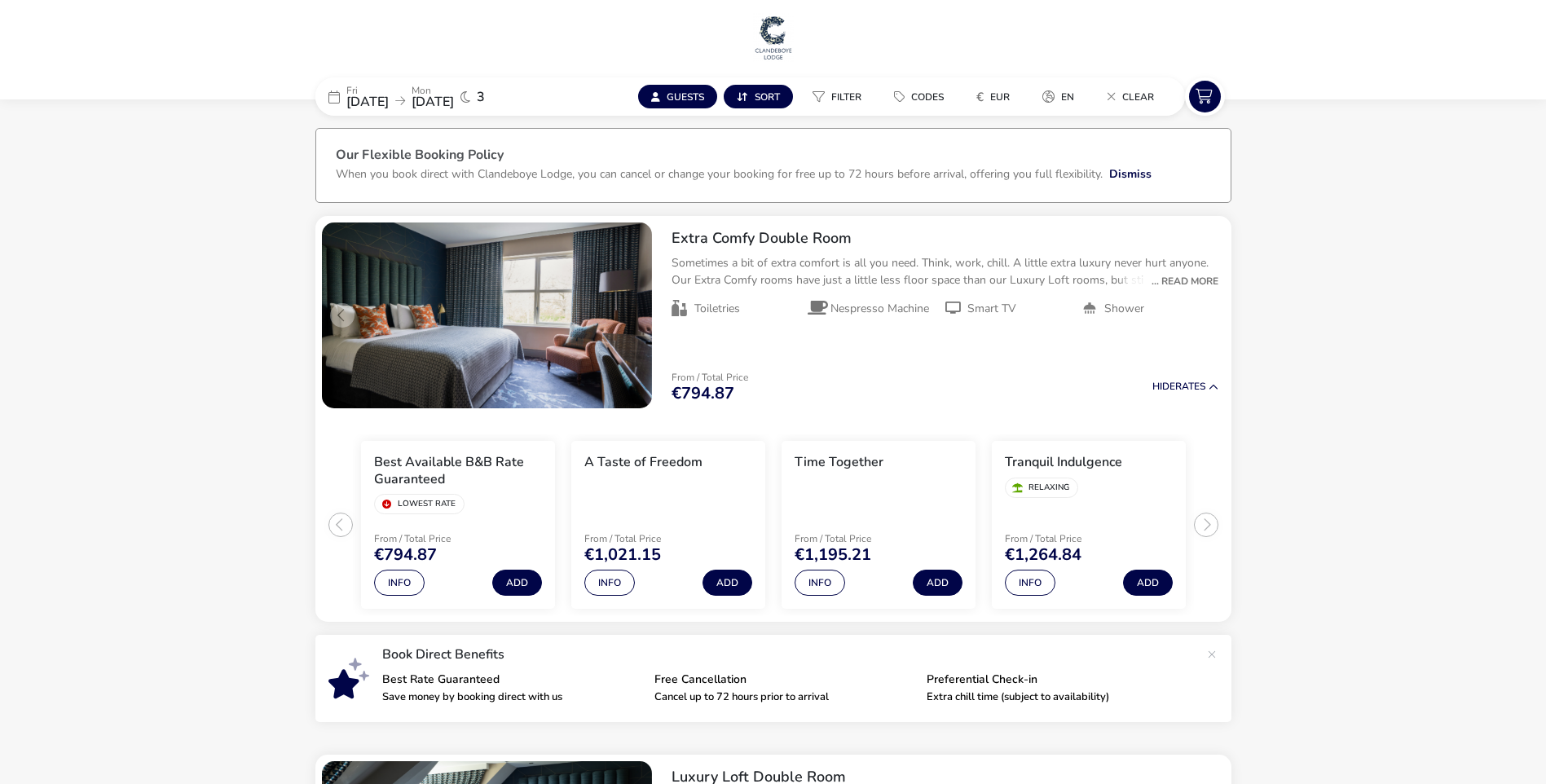
click at [454, 98] on span "[DATE]" at bounding box center [432, 102] width 43 height 18
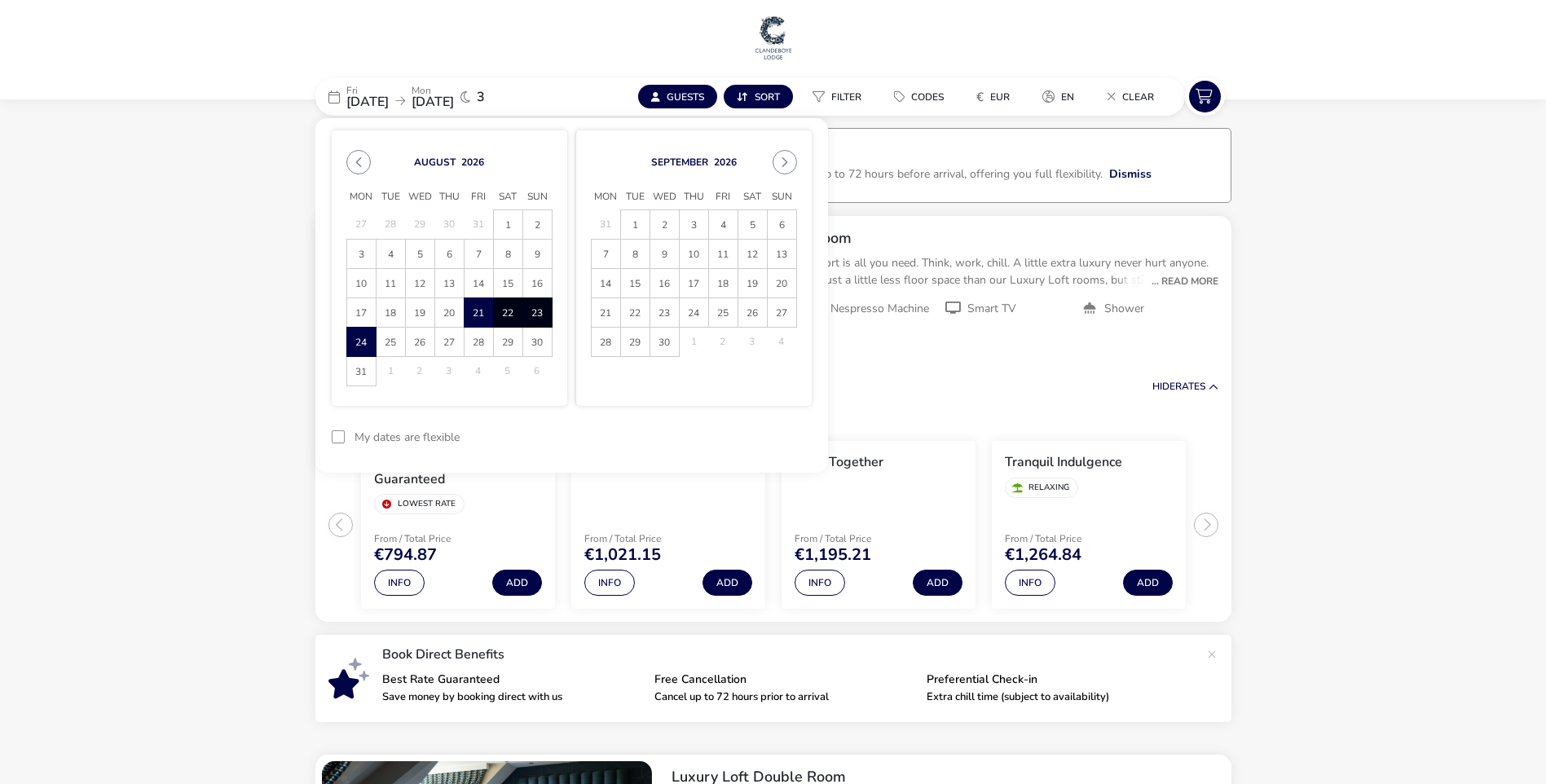
click at [480, 318] on span "21" at bounding box center [479, 312] width 29 height 29
click at [539, 317] on span "23" at bounding box center [537, 312] width 29 height 29
click at [761, 444] on button "Apply Dates" at bounding box center [762, 437] width 100 height 39
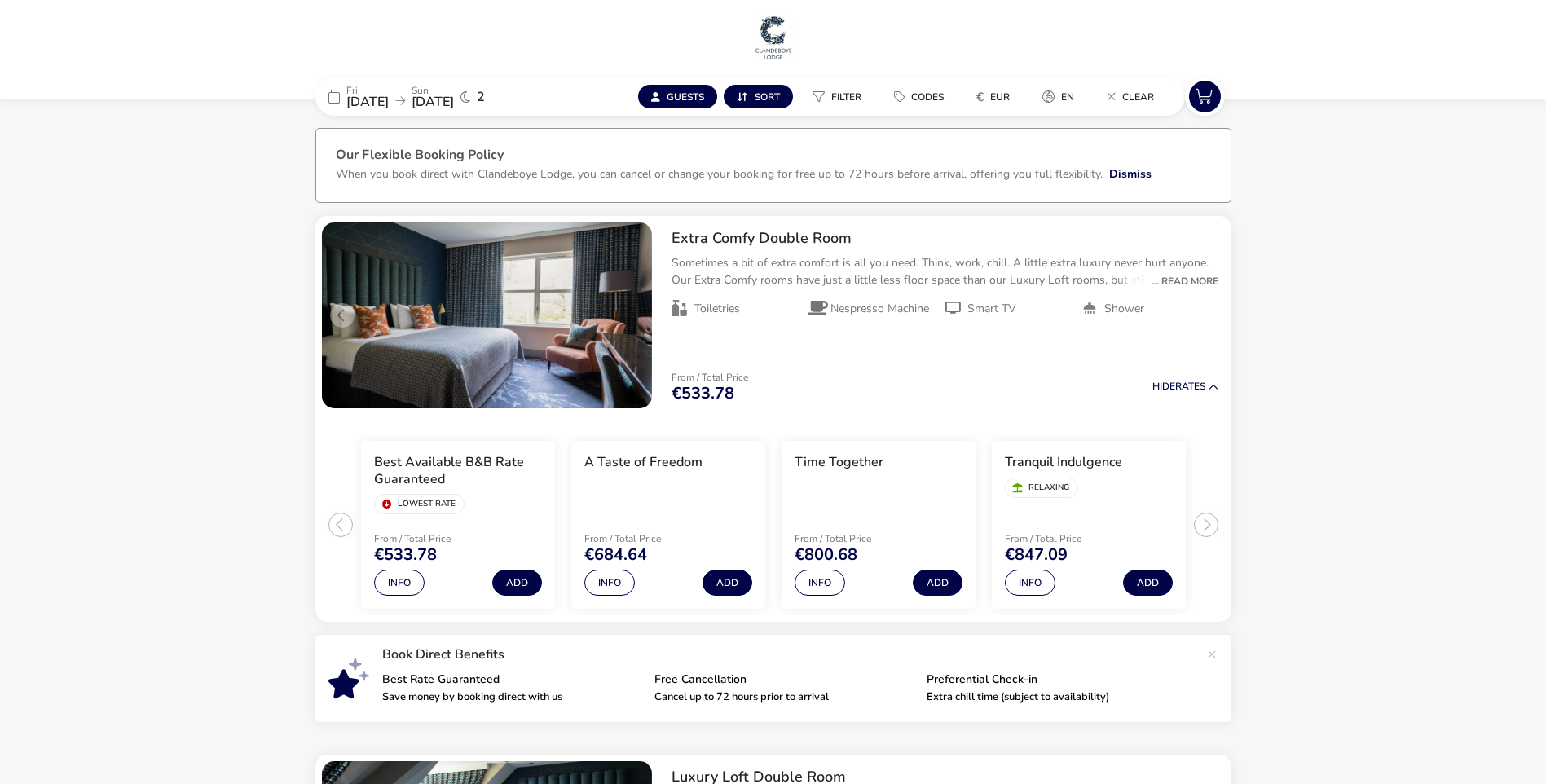
click at [822, 593] on button "Info" at bounding box center [820, 582] width 50 height 26
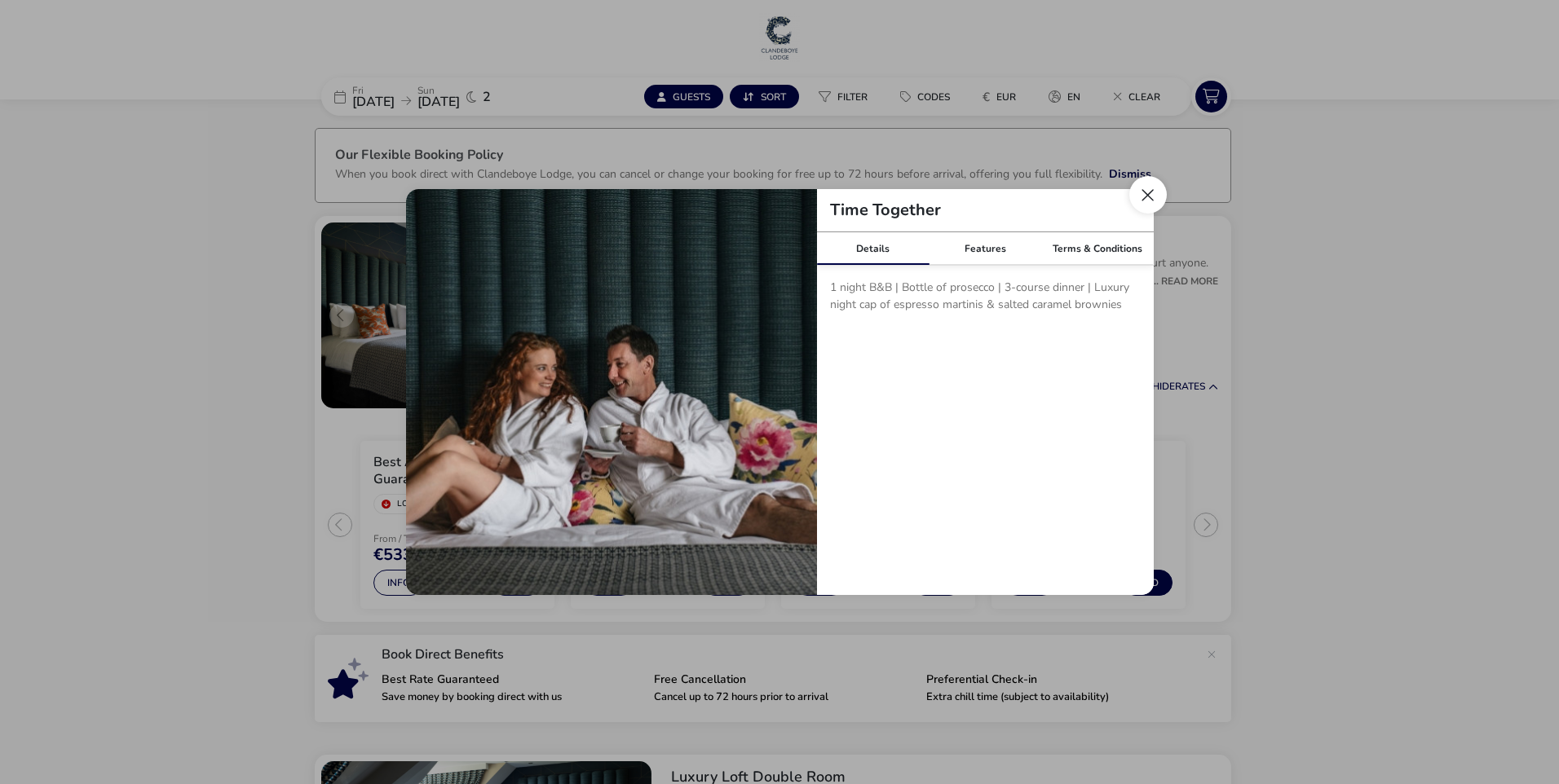
click at [1159, 193] on button "Close modal" at bounding box center [1147, 195] width 38 height 38
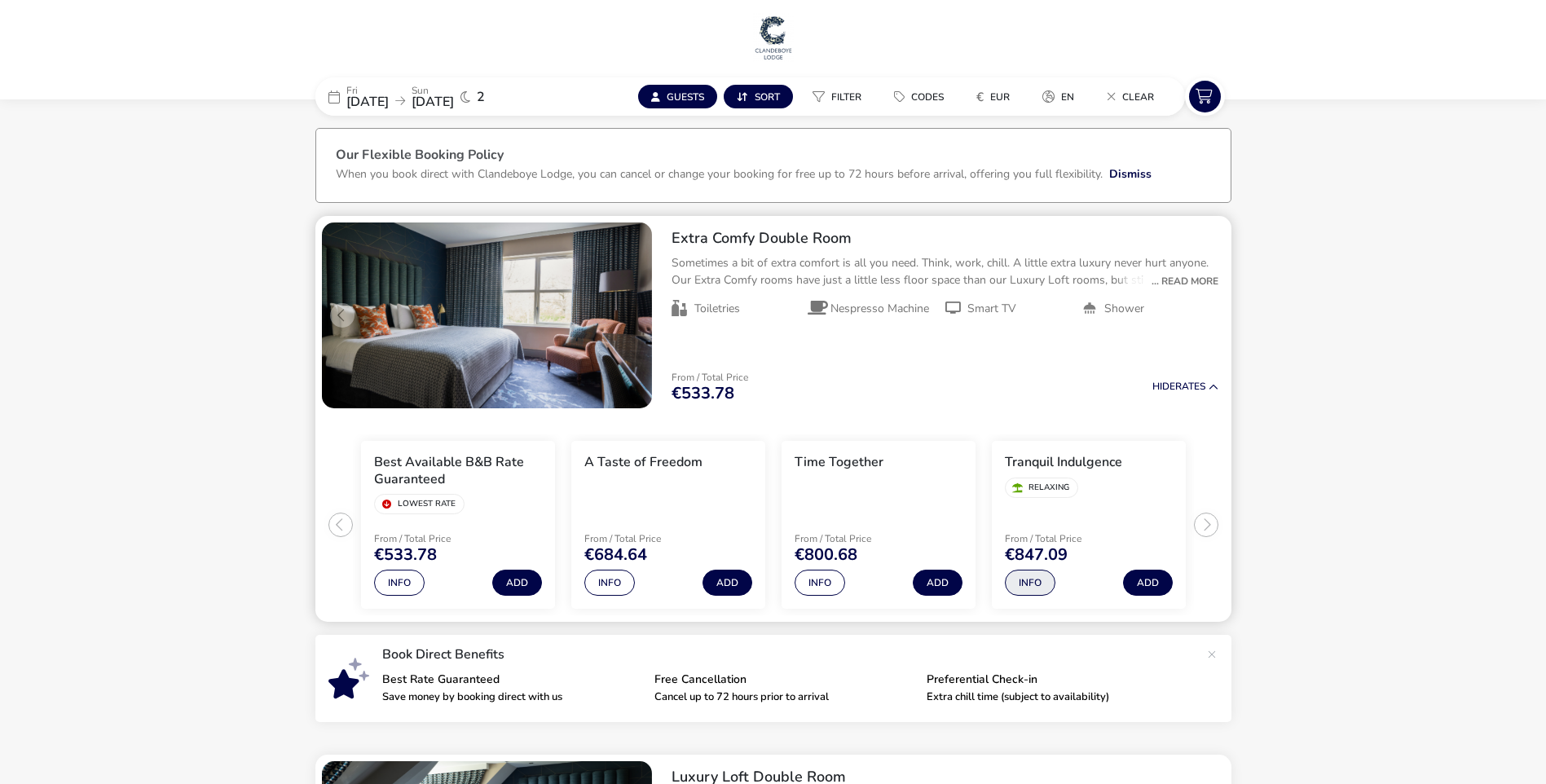
click at [1023, 574] on button "Info" at bounding box center [1030, 582] width 50 height 26
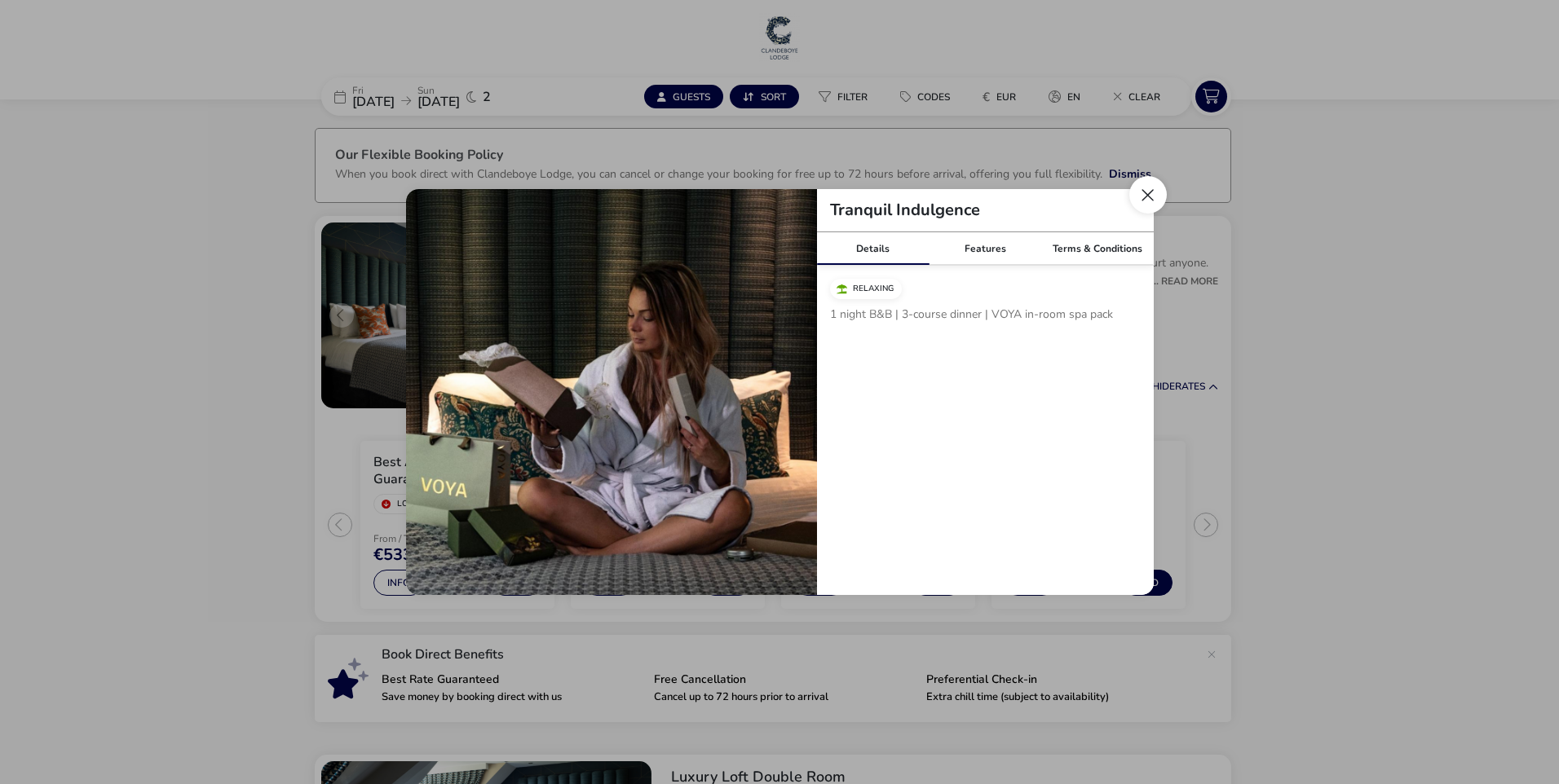
click at [1156, 201] on button "Close modal" at bounding box center [1147, 195] width 38 height 38
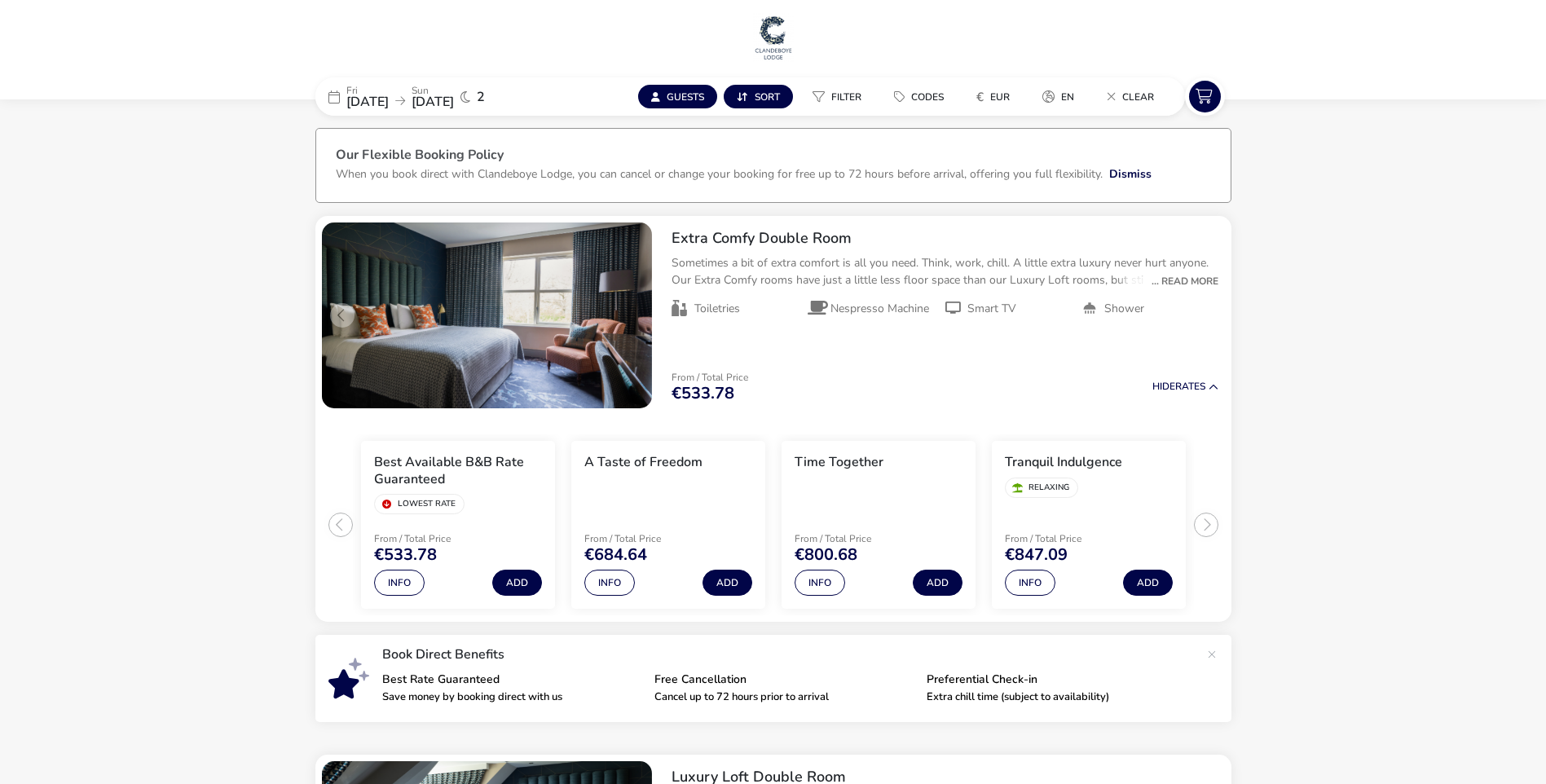
click at [389, 100] on span "[DATE]" at bounding box center [367, 102] width 43 height 18
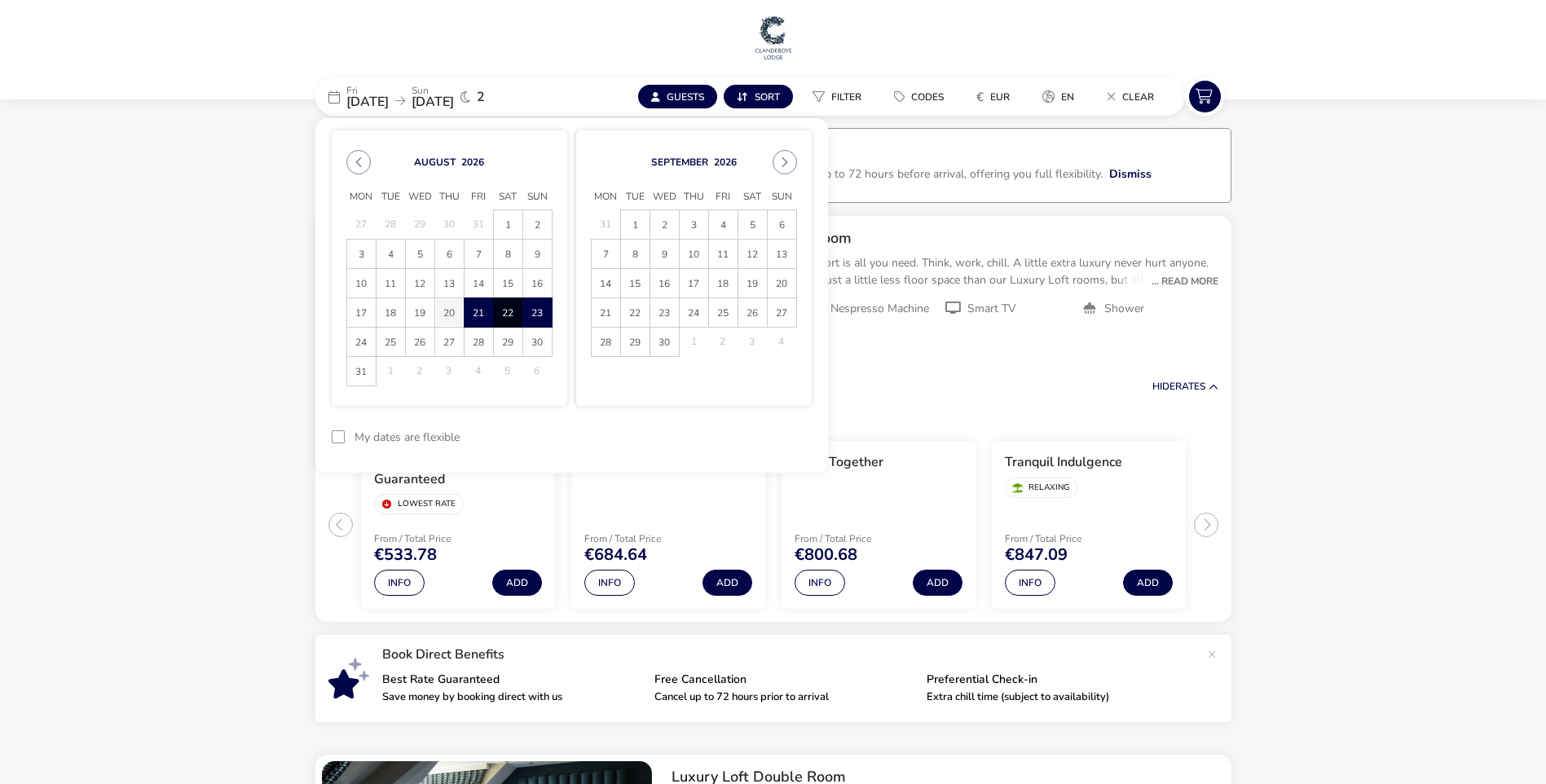
click at [451, 315] on span "20" at bounding box center [449, 312] width 29 height 29
click at [540, 322] on span "23" at bounding box center [537, 312] width 29 height 29
click at [761, 443] on button "Apply Dates" at bounding box center [762, 437] width 100 height 39
